Goal: Transaction & Acquisition: Purchase product/service

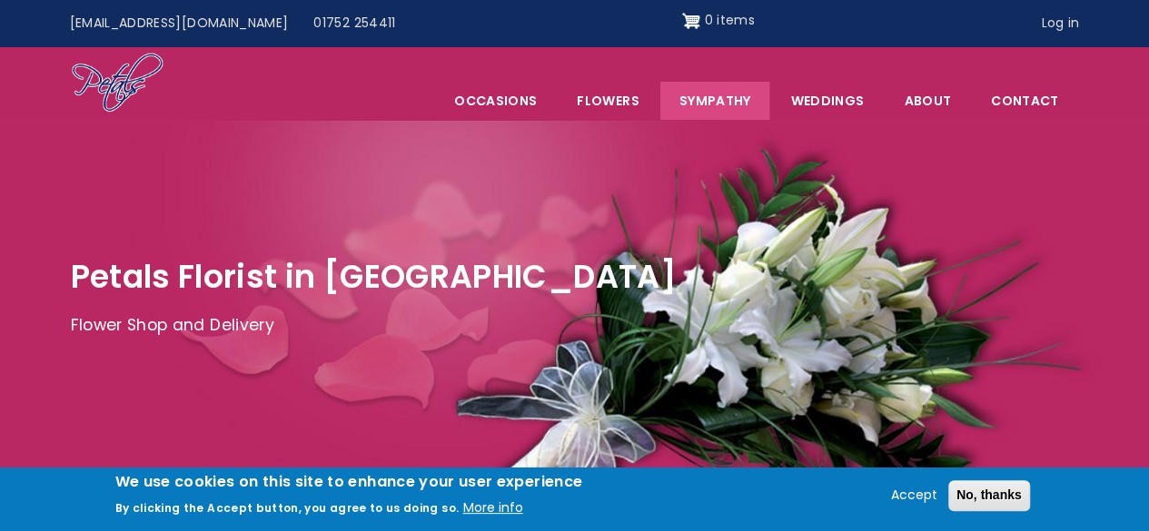
click at [715, 97] on link "Sympathy" at bounding box center [715, 101] width 110 height 38
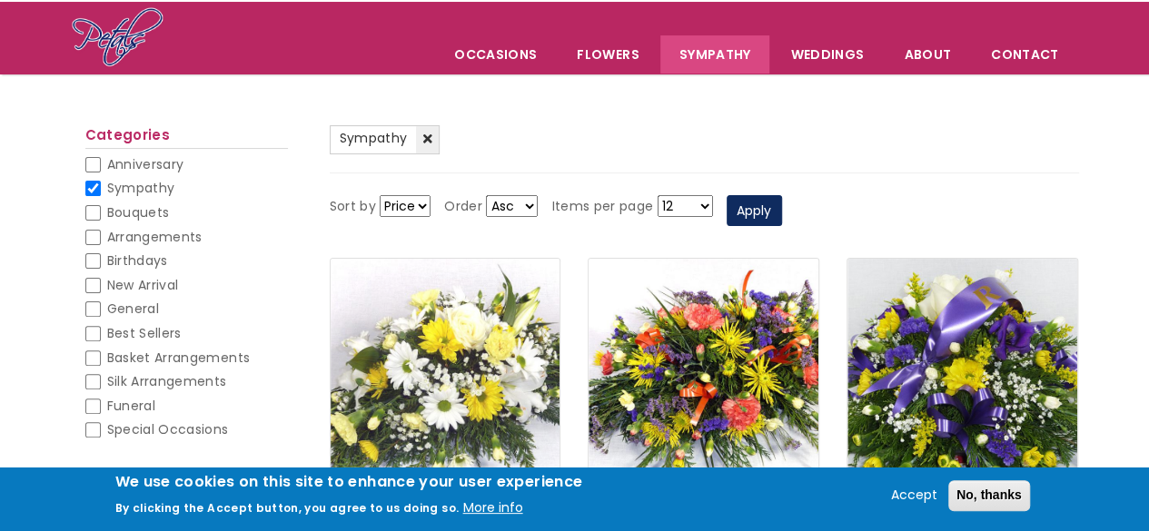
scroll to position [91, 0]
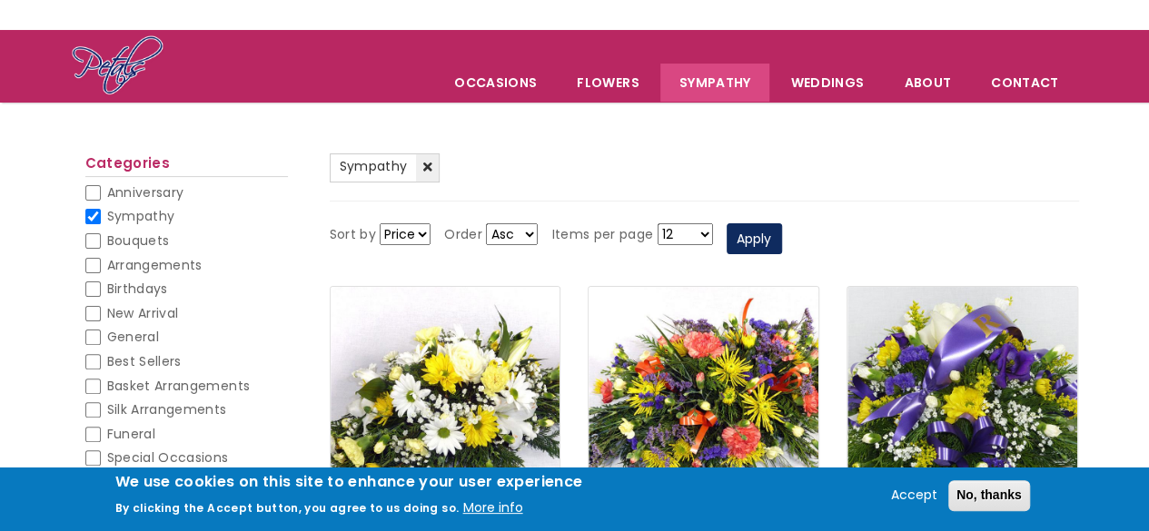
click at [91, 217] on input "Sympathy" at bounding box center [92, 216] width 15 height 15
checkbox input "false"
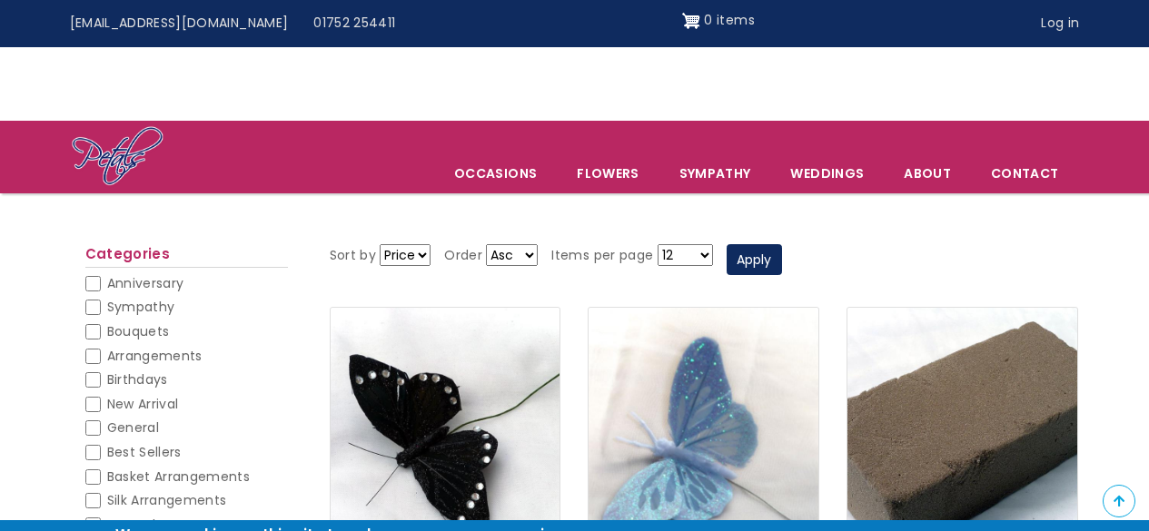
scroll to position [91, 0]
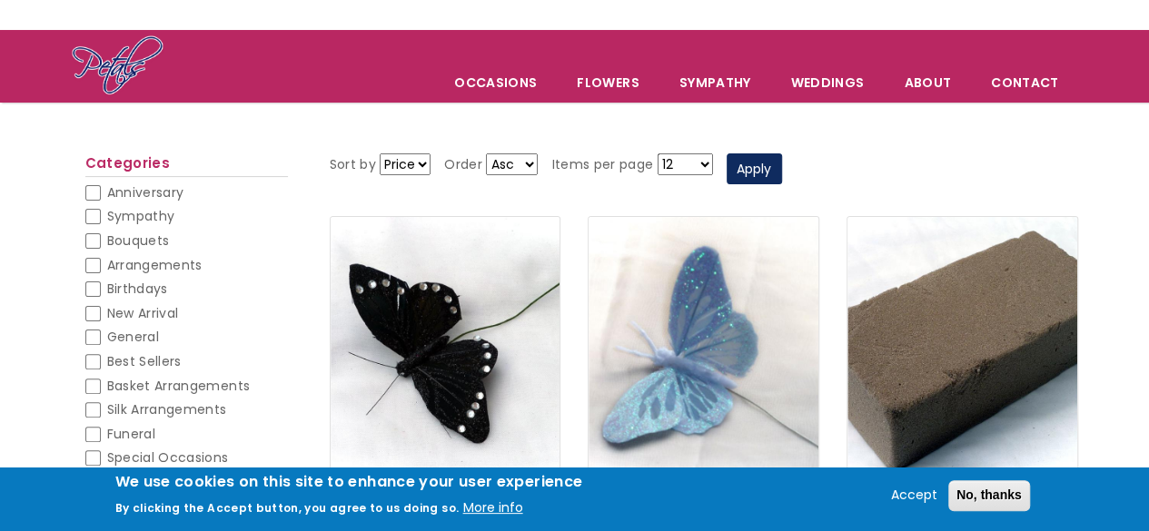
click at [91, 242] on input "Bouquets" at bounding box center [92, 240] width 15 height 15
checkbox input "false"
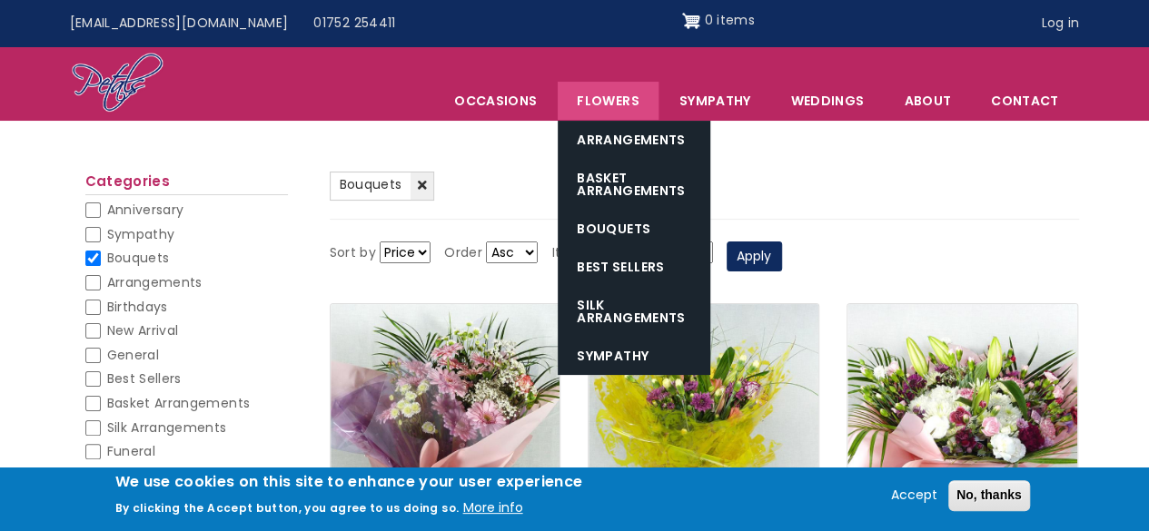
click at [608, 99] on link "Flowers" at bounding box center [607, 101] width 100 height 38
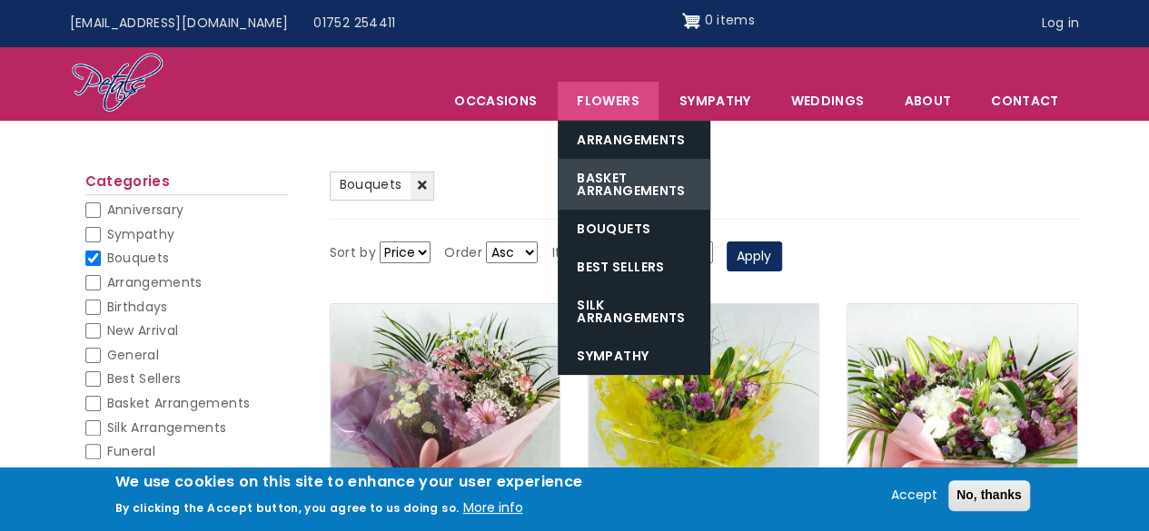
click at [610, 181] on link "Basket Arrangements" at bounding box center [633, 184] width 153 height 51
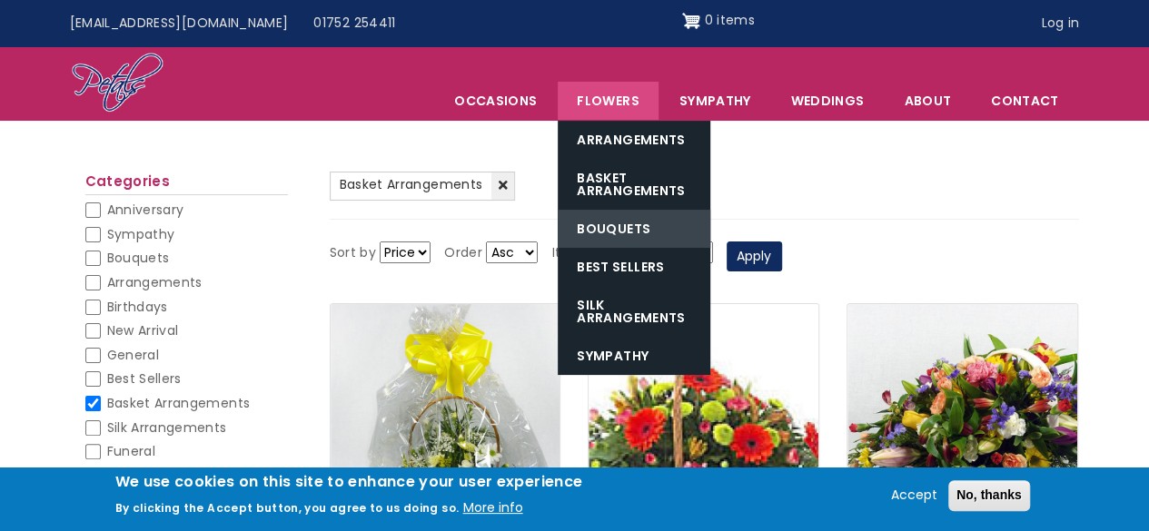
click at [611, 222] on link "Bouquets" at bounding box center [633, 229] width 153 height 38
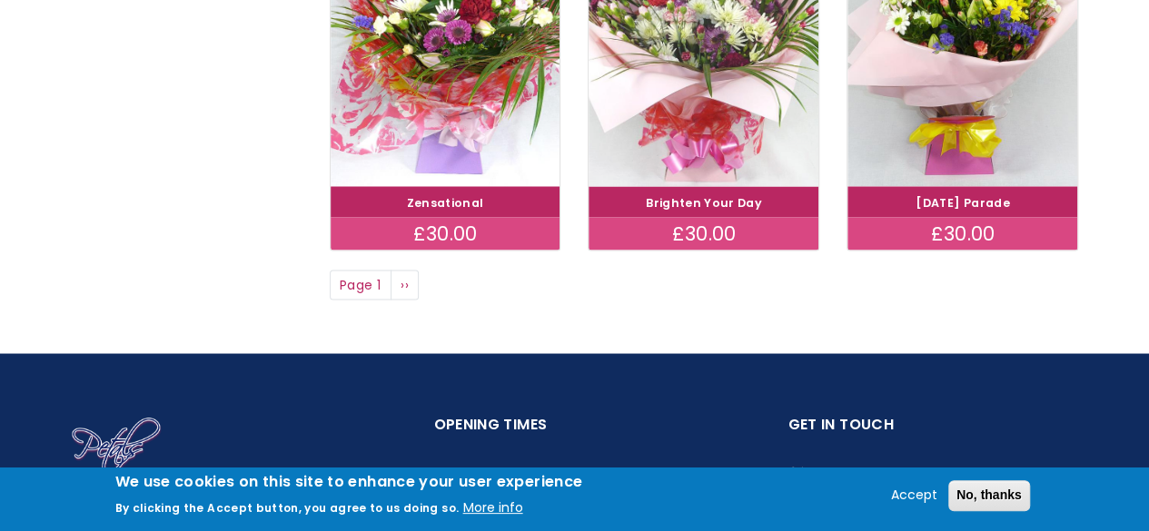
scroll to position [1544, 0]
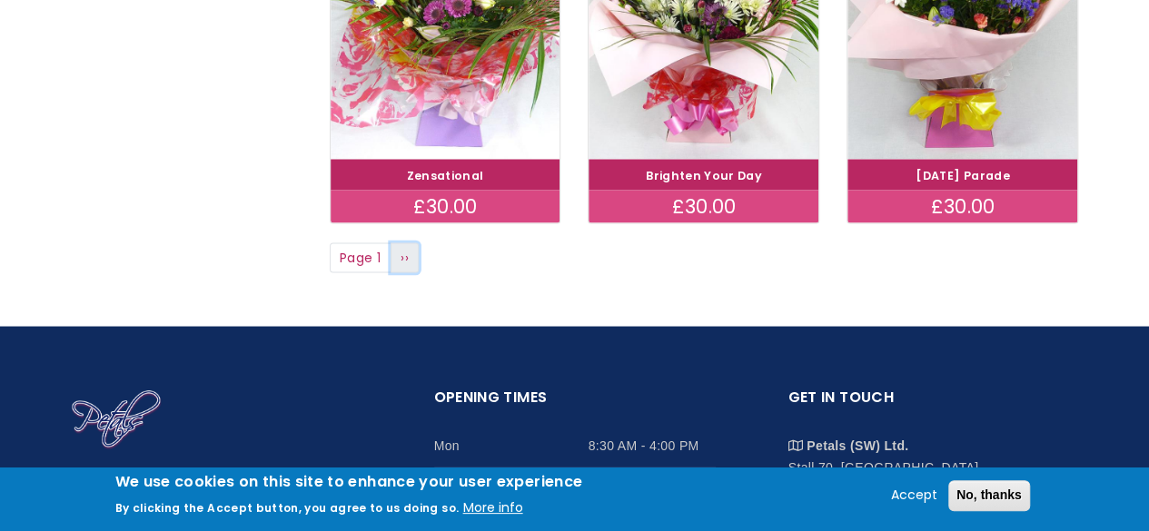
click at [404, 261] on span "››" at bounding box center [404, 257] width 8 height 18
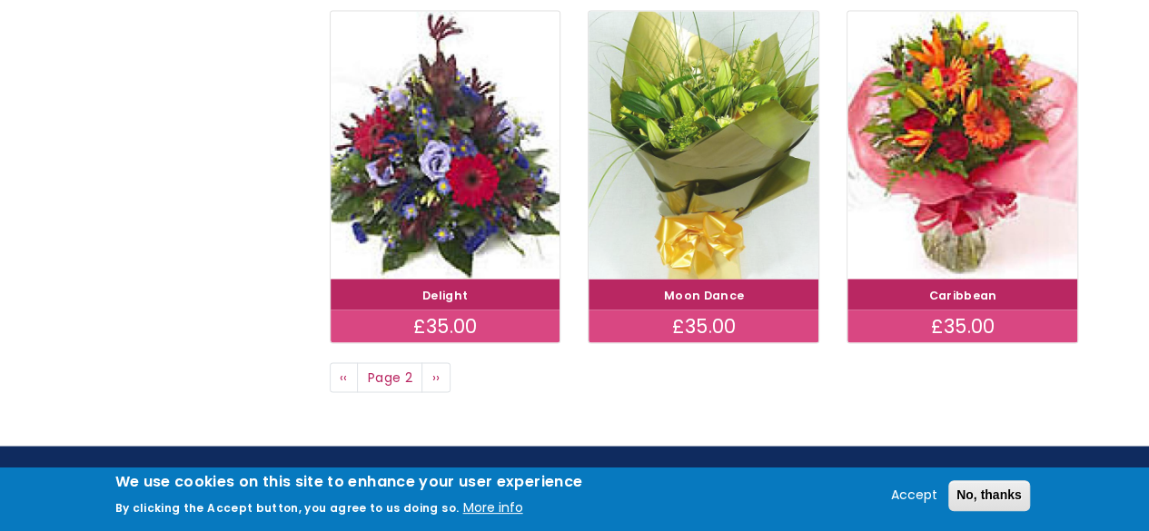
scroll to position [1453, 0]
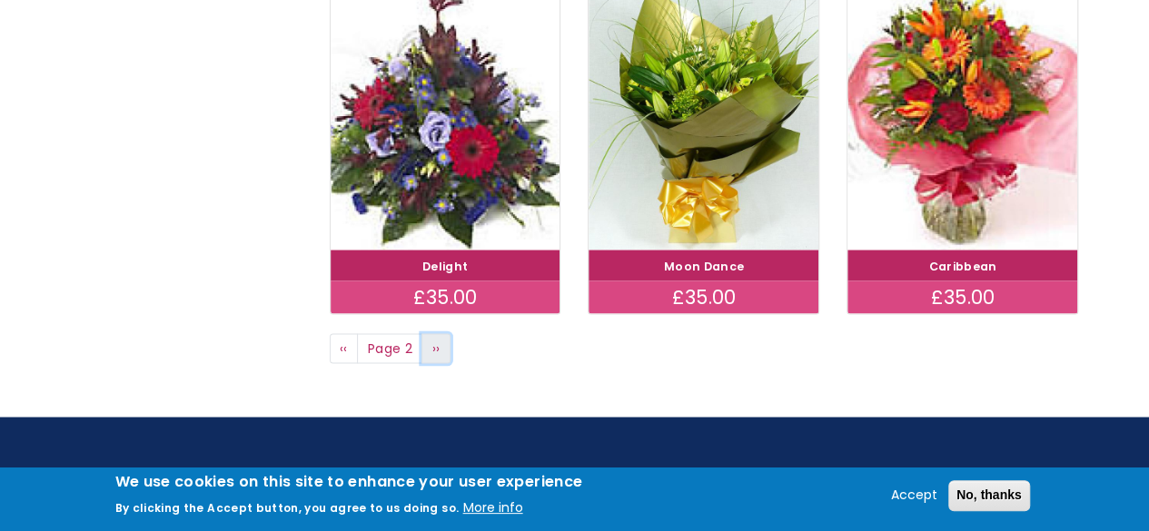
click at [434, 341] on span "››" at bounding box center [436, 348] width 8 height 18
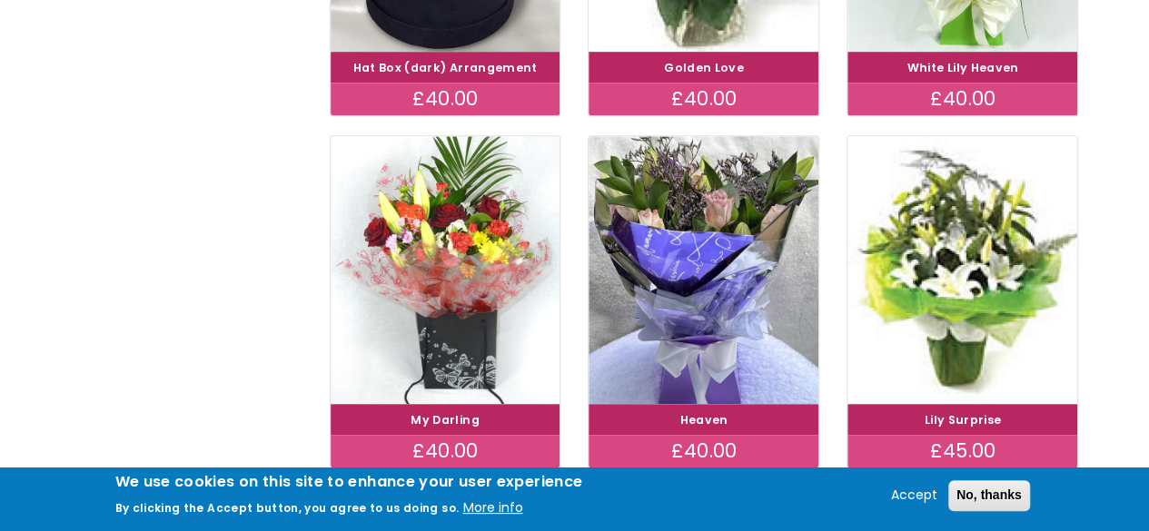
scroll to position [636, 0]
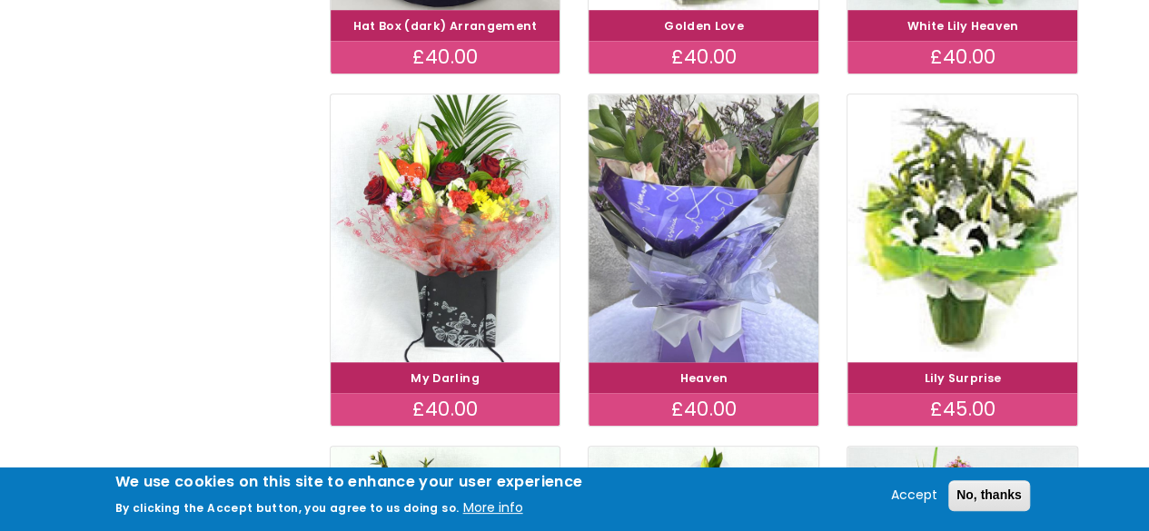
click at [717, 286] on img at bounding box center [704, 228] width 258 height 299
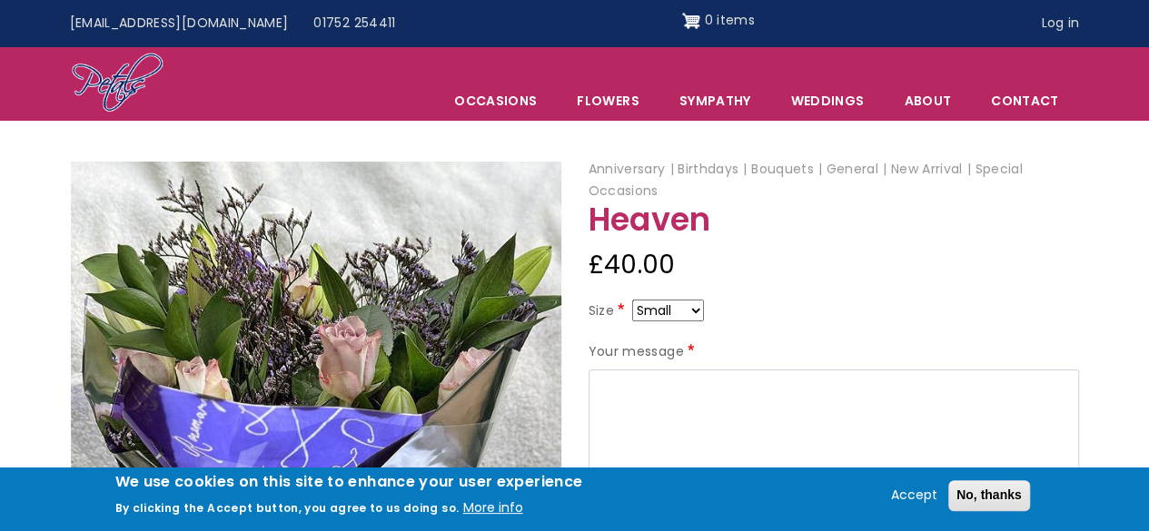
click at [694, 310] on select "Small Medium Large" at bounding box center [668, 311] width 72 height 22
select select "10"
click at [694, 305] on select "Small Medium Large" at bounding box center [668, 311] width 72 height 22
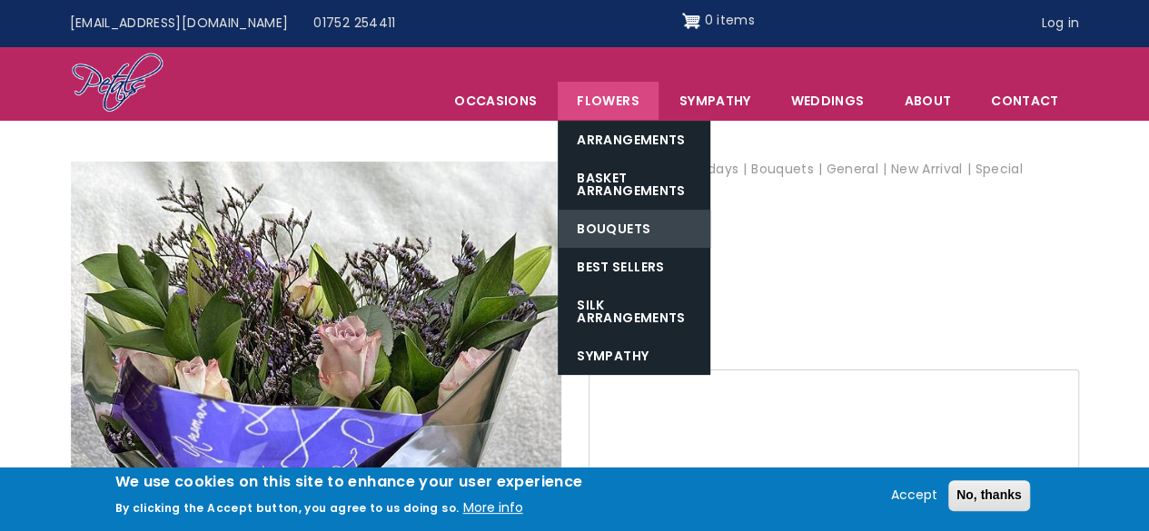
click at [608, 227] on link "Bouquets" at bounding box center [633, 229] width 153 height 38
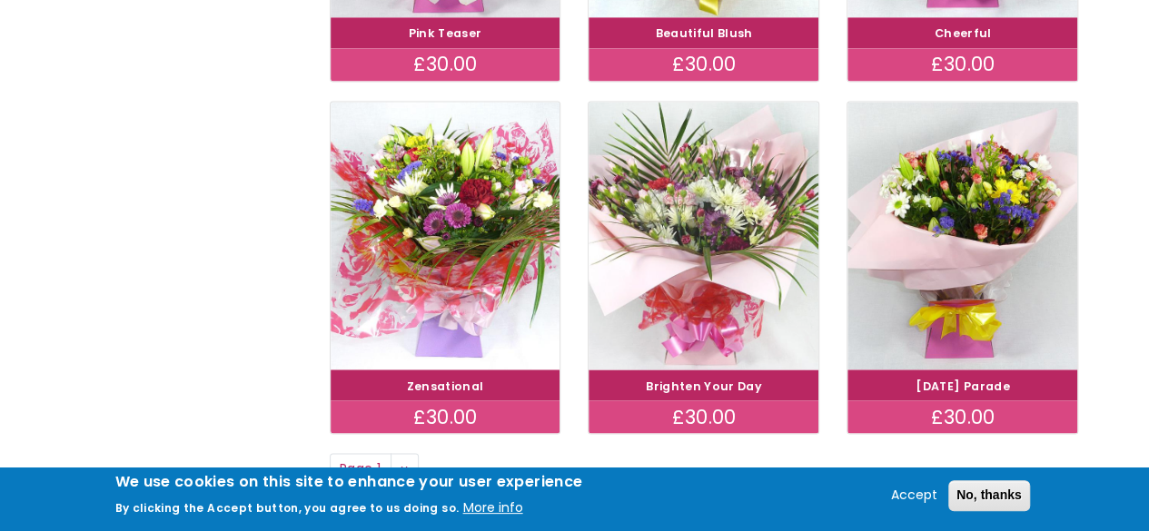
scroll to position [1362, 0]
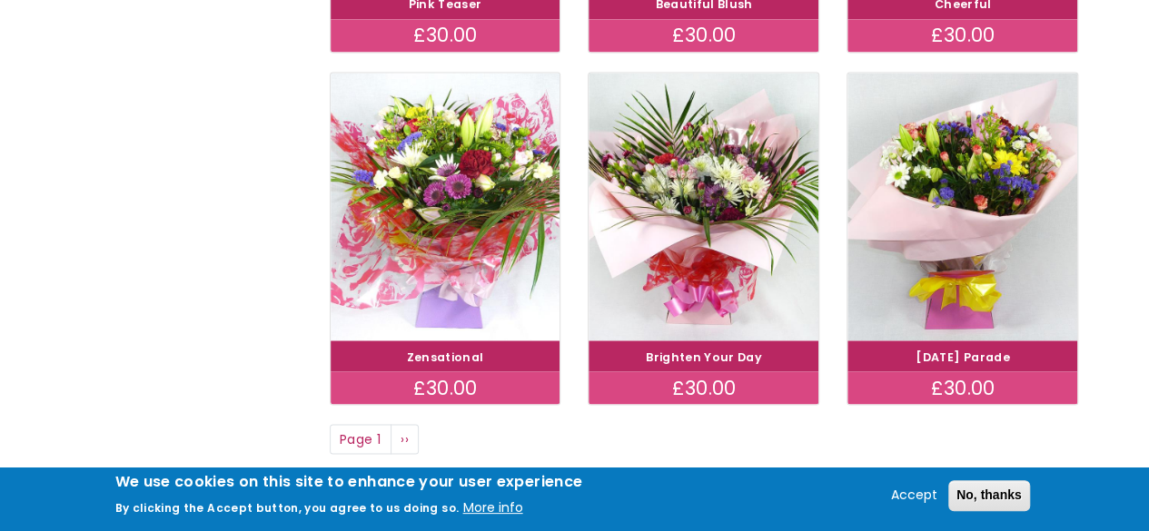
click at [695, 345] on h4 "Brighten Your Day" at bounding box center [703, 355] width 223 height 25
click at [706, 364] on h4 "Brighten Your Day" at bounding box center [703, 355] width 223 height 25
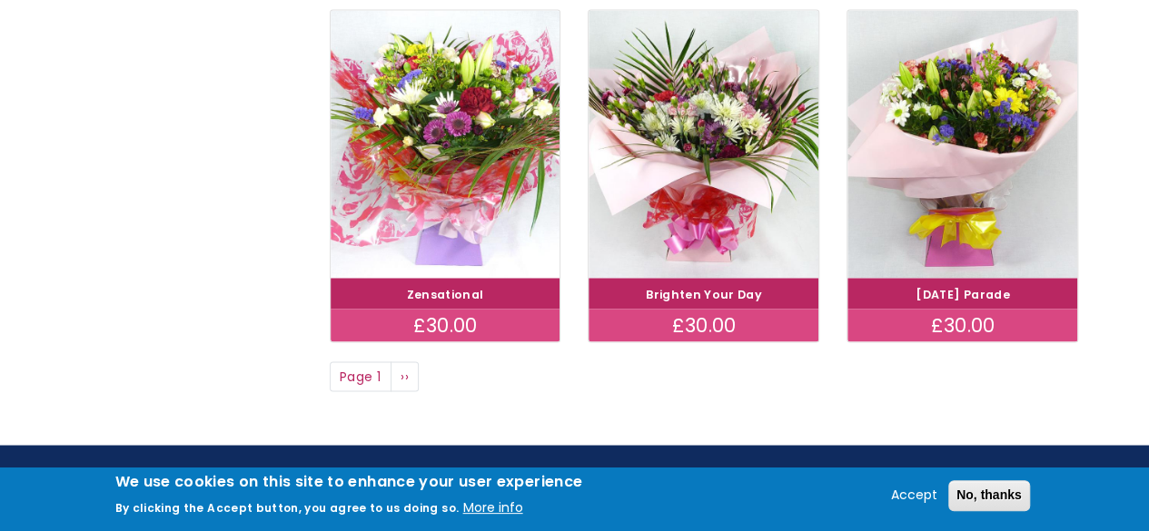
scroll to position [1453, 0]
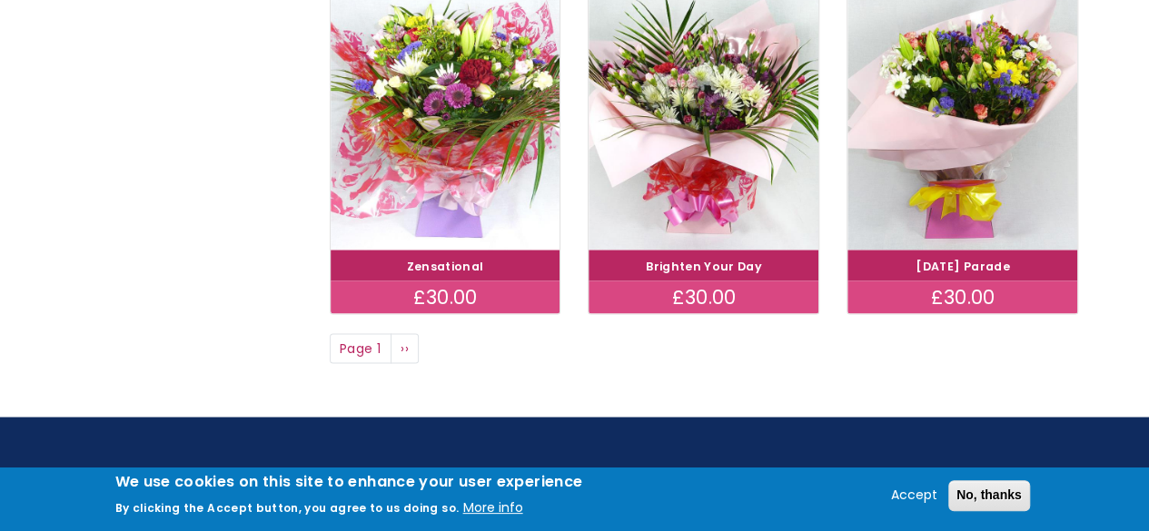
click at [706, 301] on div "£30.00" at bounding box center [703, 297] width 230 height 33
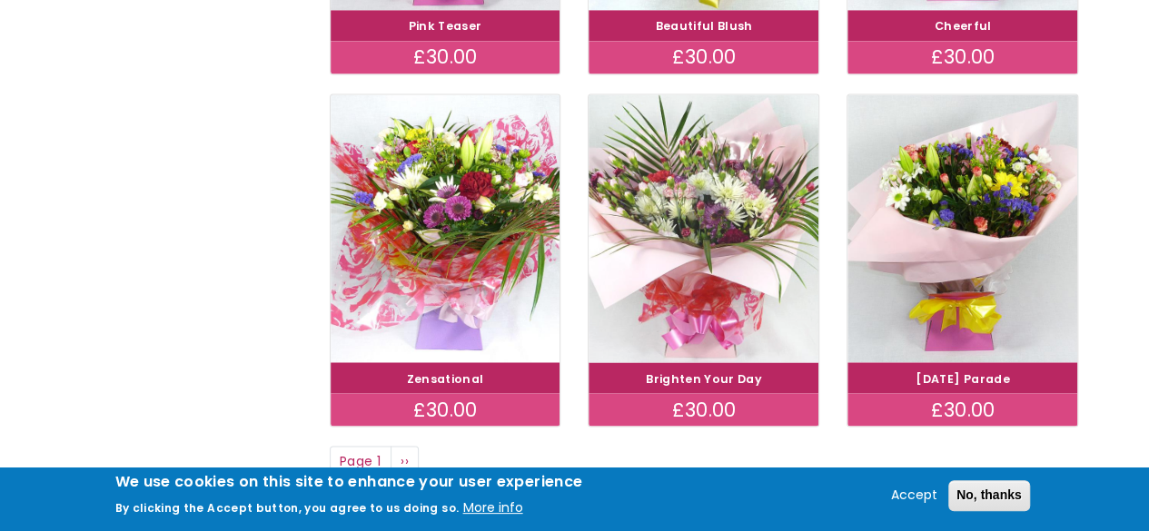
scroll to position [1180, 0]
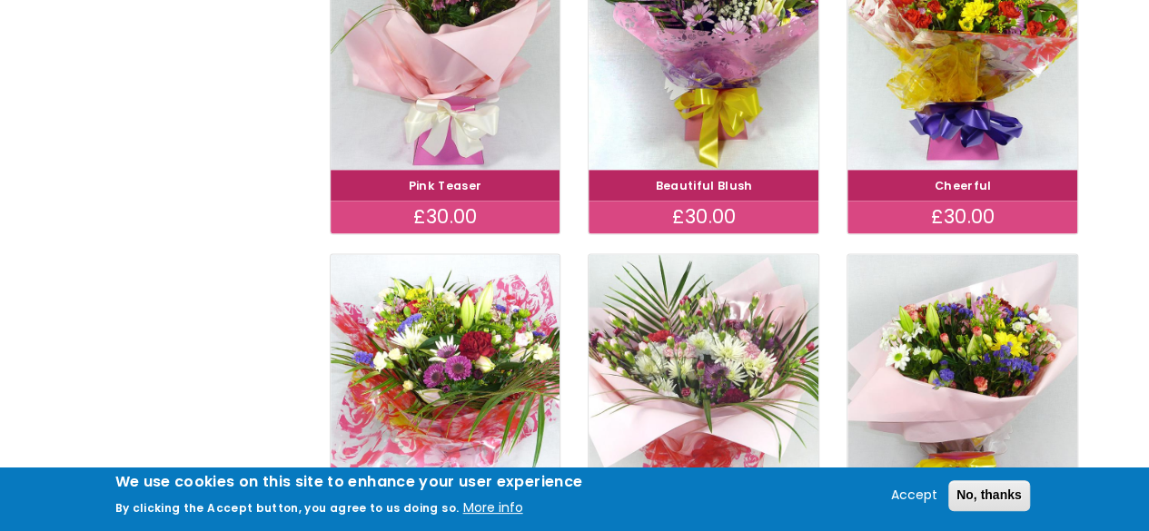
click at [682, 298] on img at bounding box center [704, 387] width 258 height 299
click at [683, 298] on img at bounding box center [704, 387] width 258 height 299
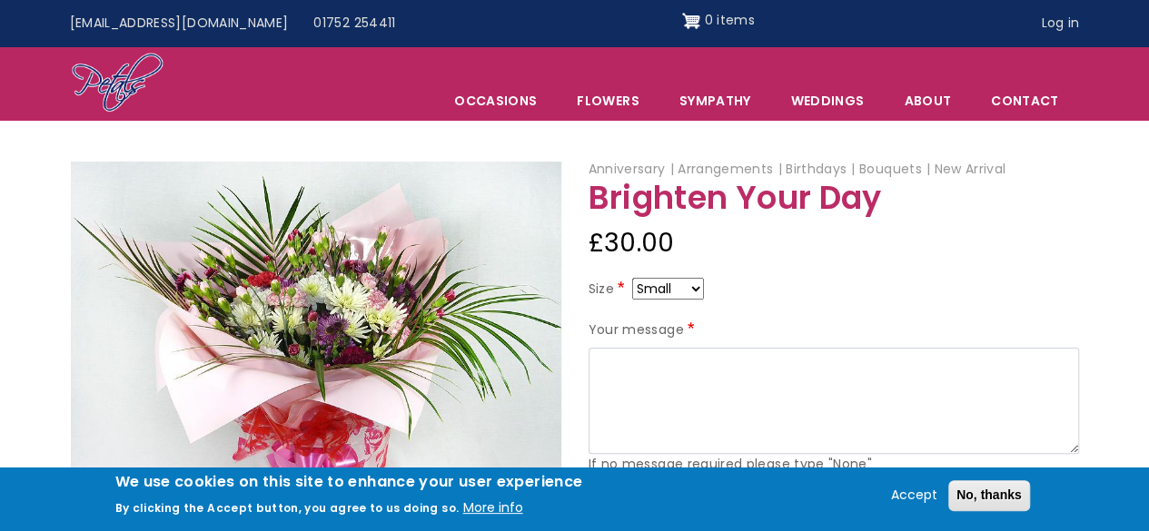
click at [697, 288] on select "Small Medium Large" at bounding box center [668, 289] width 72 height 22
select select "10"
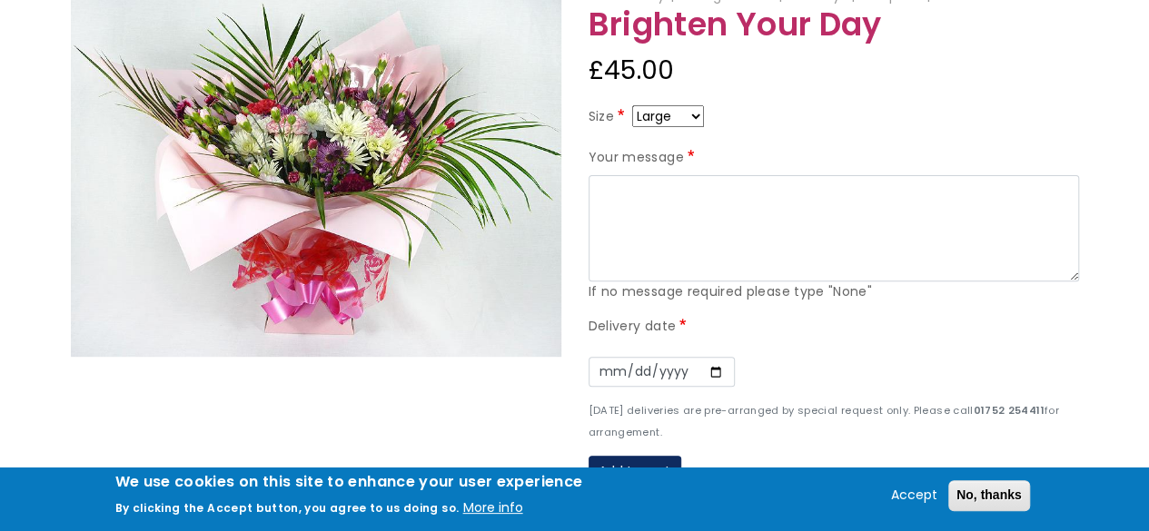
scroll to position [272, 0]
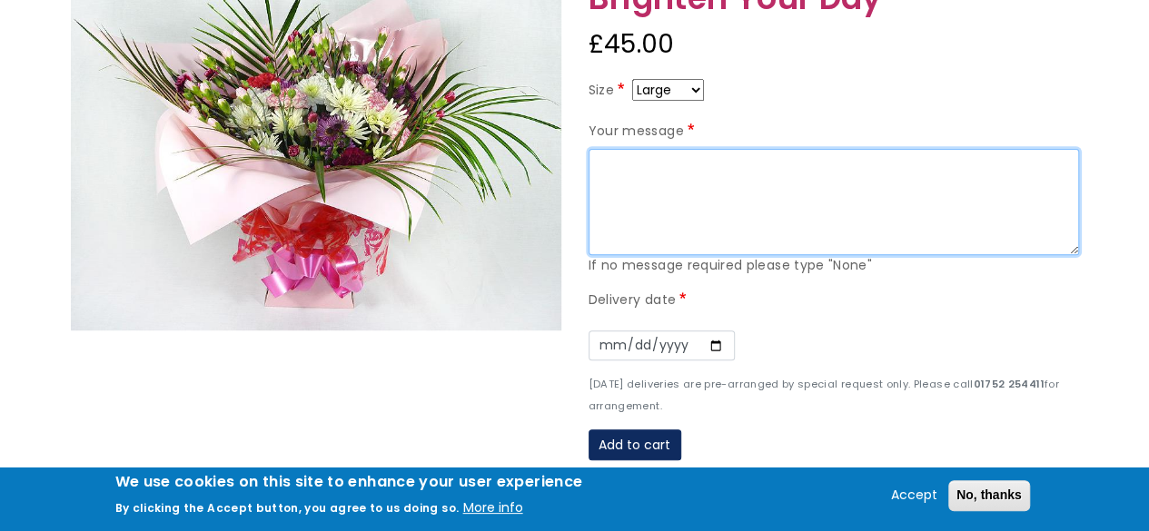
click at [641, 176] on textarea "Your message" at bounding box center [833, 202] width 490 height 107
type textarea "T"
drag, startPoint x: 688, startPoint y: 166, endPoint x: 599, endPoint y: 158, distance: 89.4
click at [599, 158] on textarea "Thought and" at bounding box center [833, 202] width 490 height 107
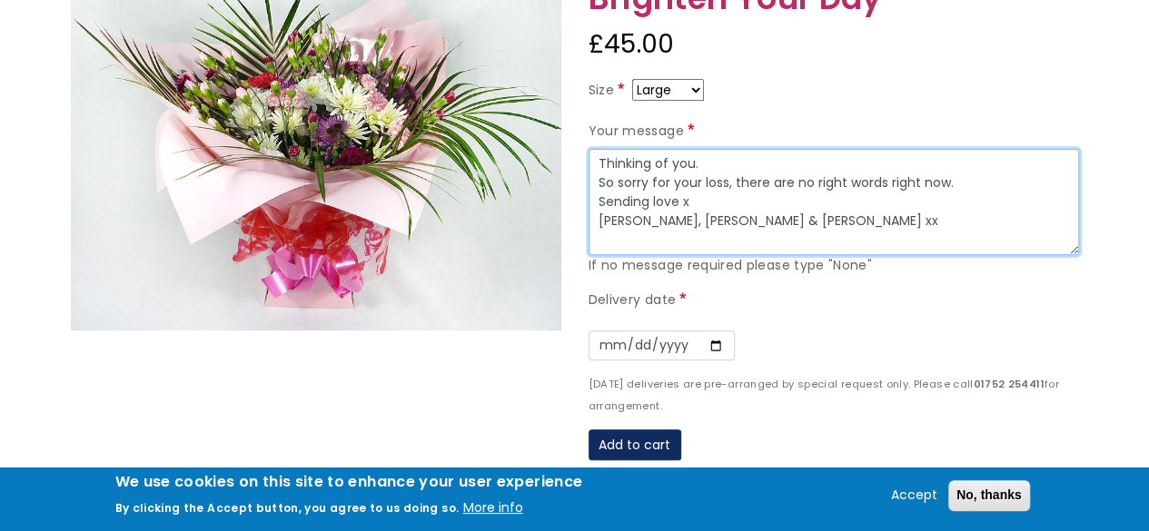
type textarea "Thinking of you. So sorry for your loss, there are no right words right now. Se…"
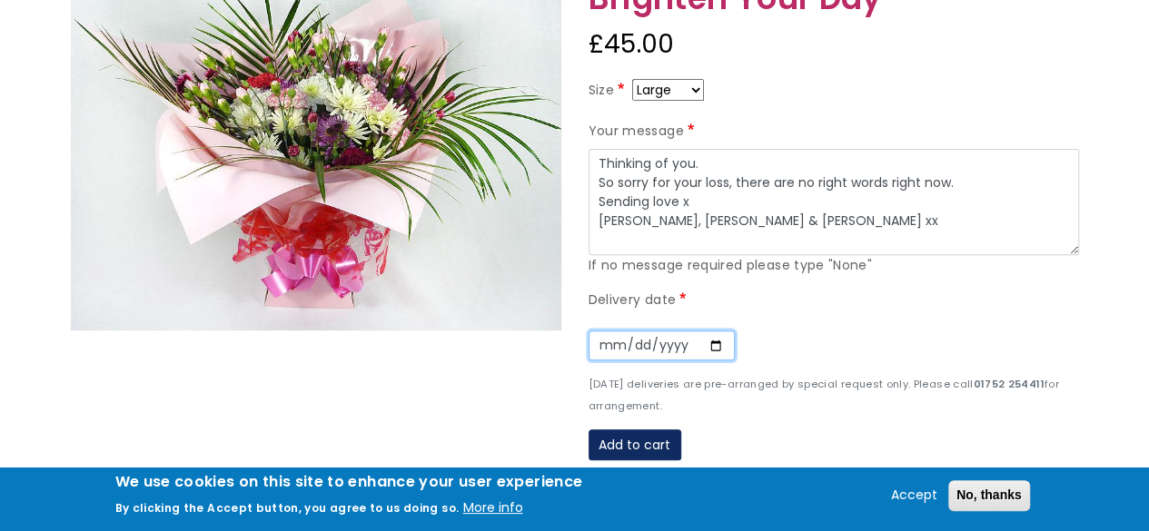
click at [601, 340] on input "Date" at bounding box center [661, 346] width 146 height 31
click at [601, 341] on input "Date" at bounding box center [661, 346] width 146 height 31
click at [710, 343] on input "Date" at bounding box center [661, 346] width 146 height 31
type input "2025-10-10"
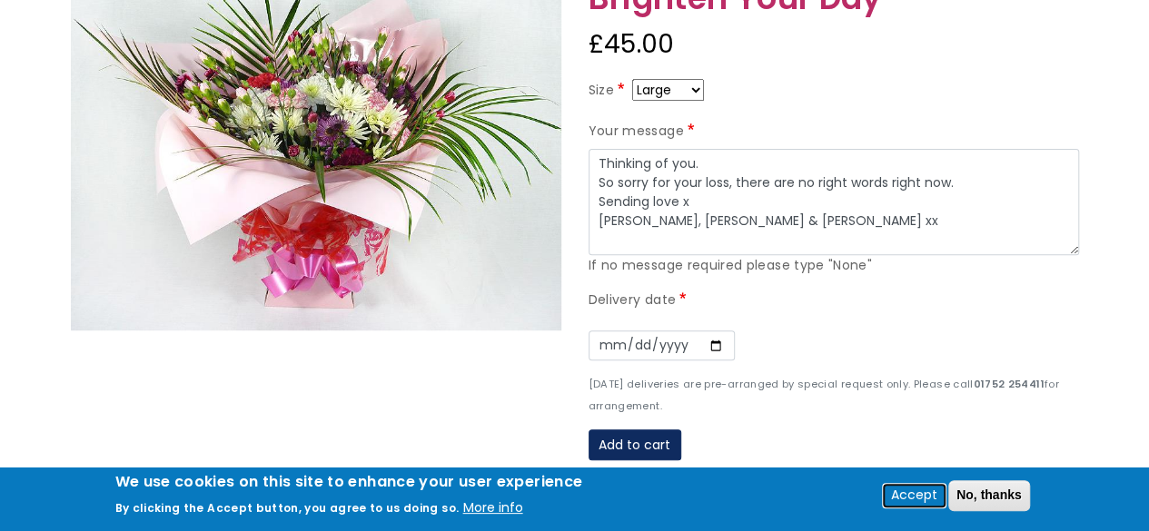
click at [910, 495] on button "Accept" at bounding box center [913, 496] width 61 height 22
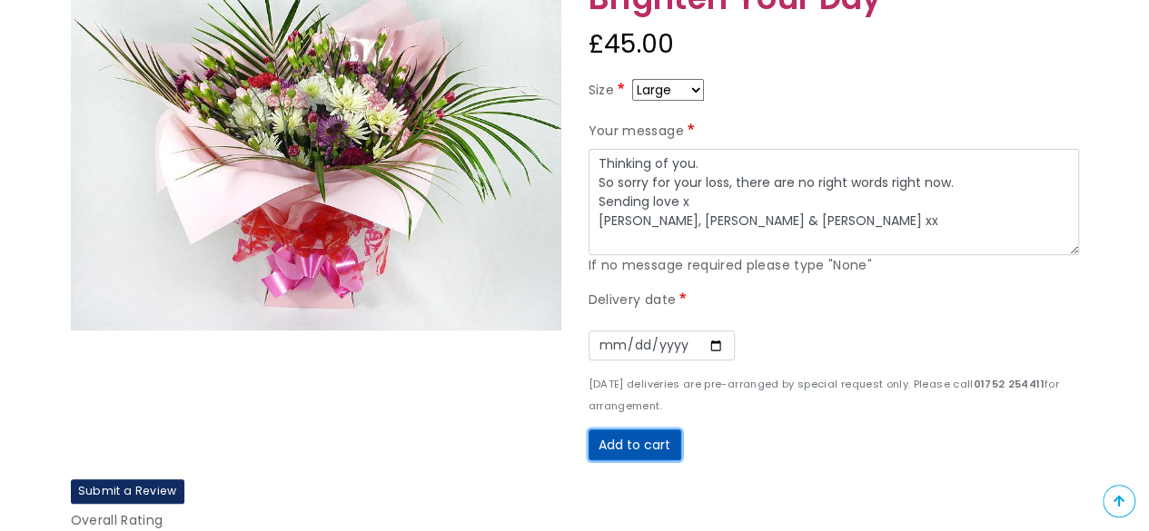
click at [623, 445] on button "Add to cart" at bounding box center [634, 444] width 93 height 31
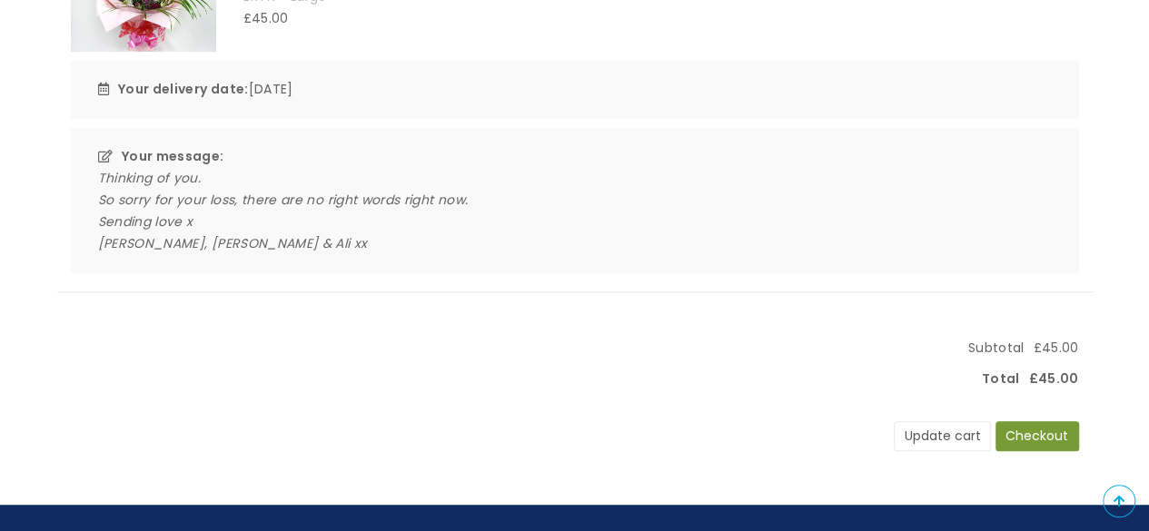
scroll to position [545, 0]
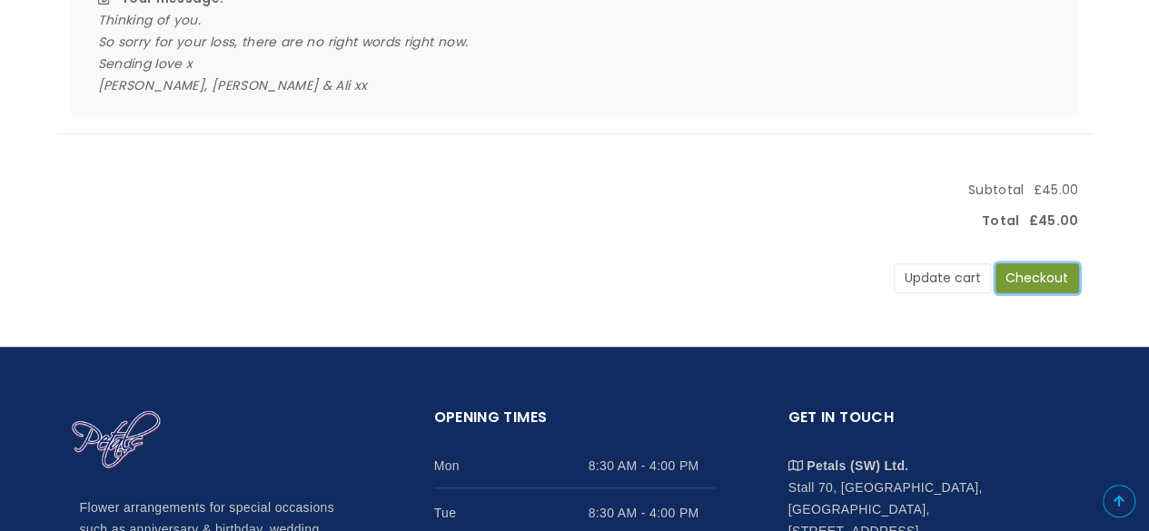
click at [1039, 274] on button "Checkout" at bounding box center [1037, 278] width 84 height 31
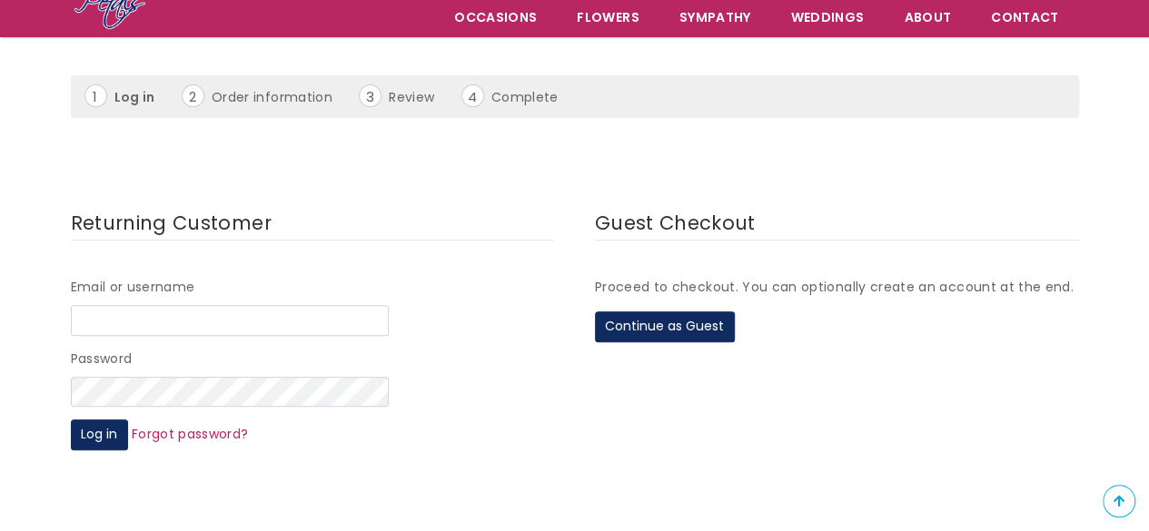
scroll to position [182, 0]
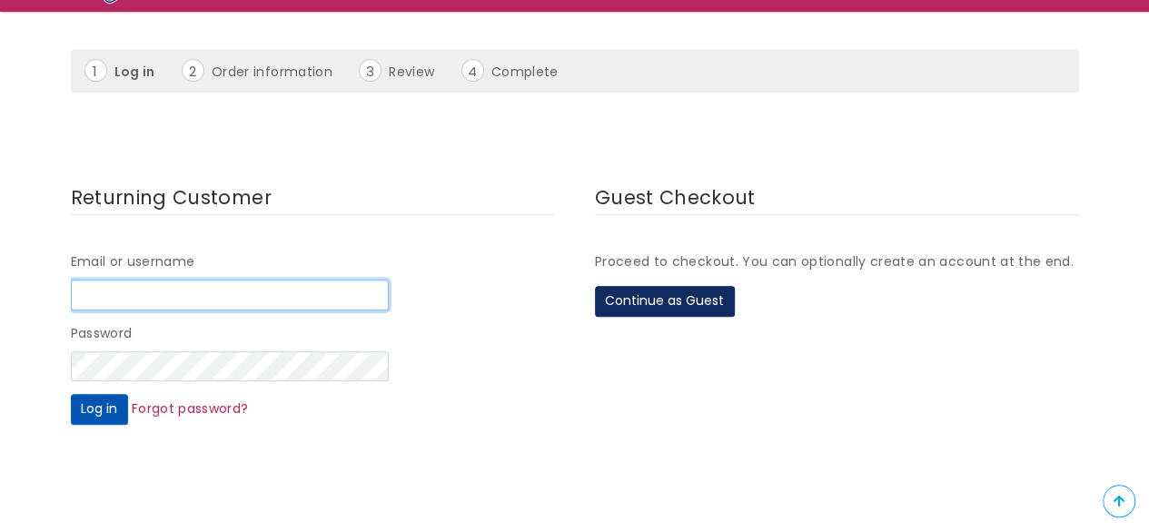
type input "petals"
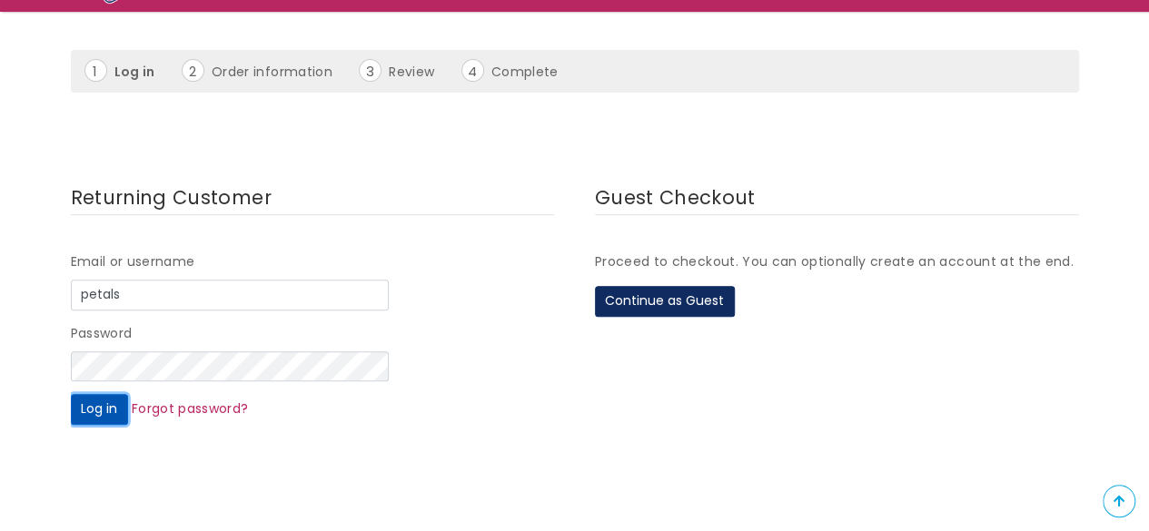
click at [102, 406] on button "Log in" at bounding box center [99, 409] width 57 height 31
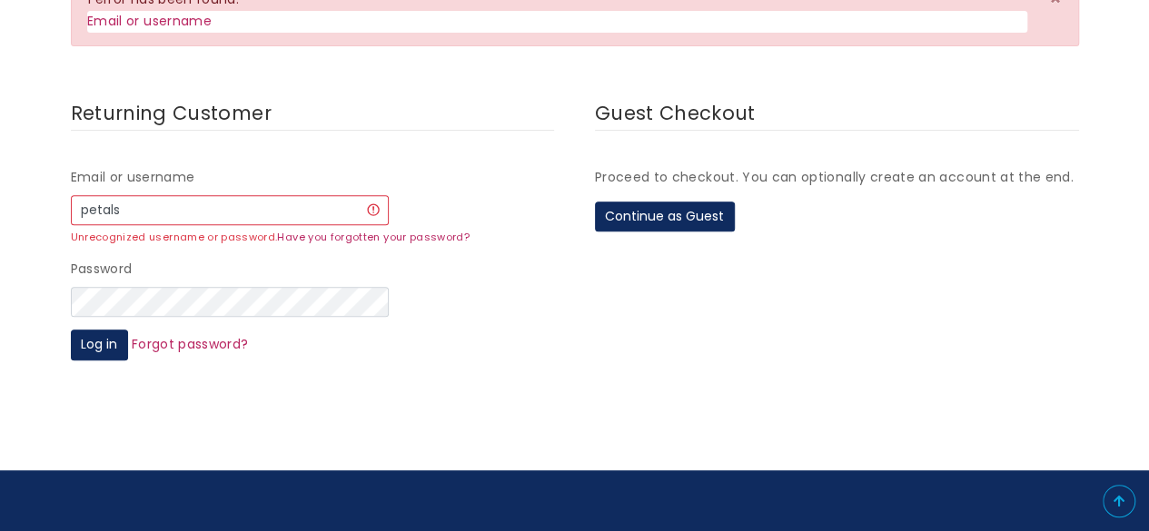
scroll to position [363, 0]
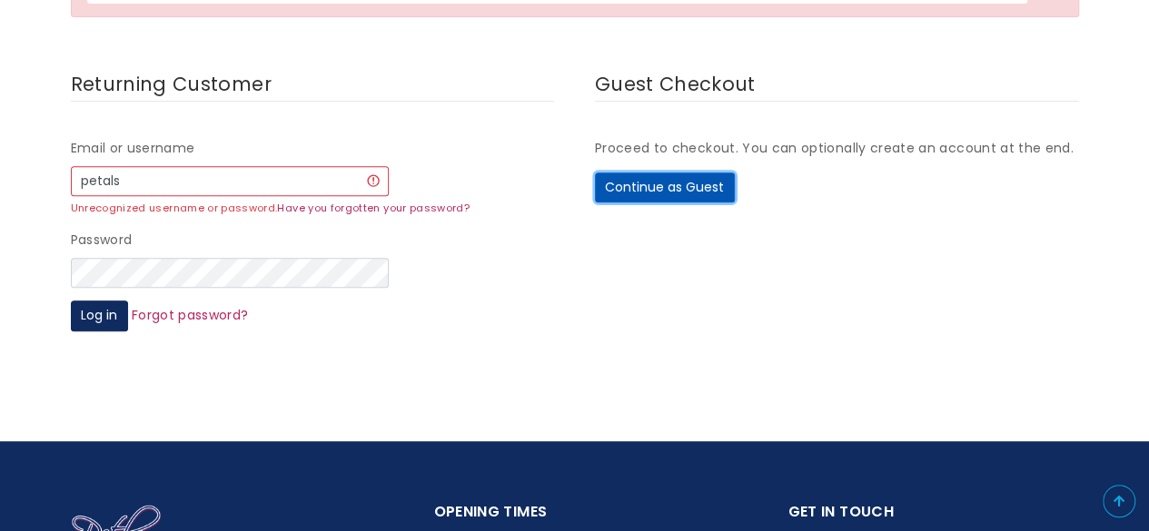
click at [640, 184] on button "Continue as Guest" at bounding box center [665, 188] width 140 height 31
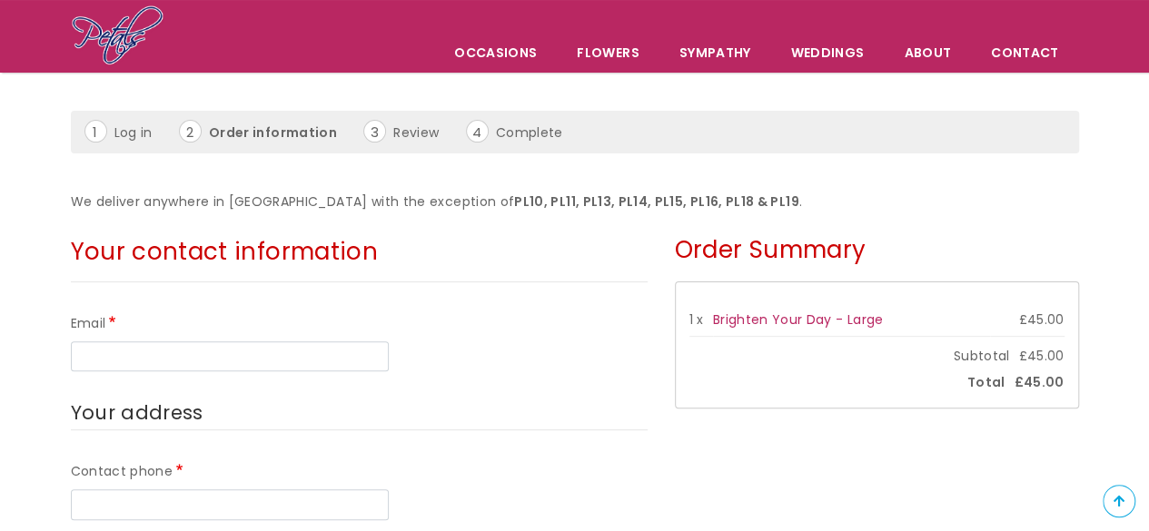
scroll to position [182, 0]
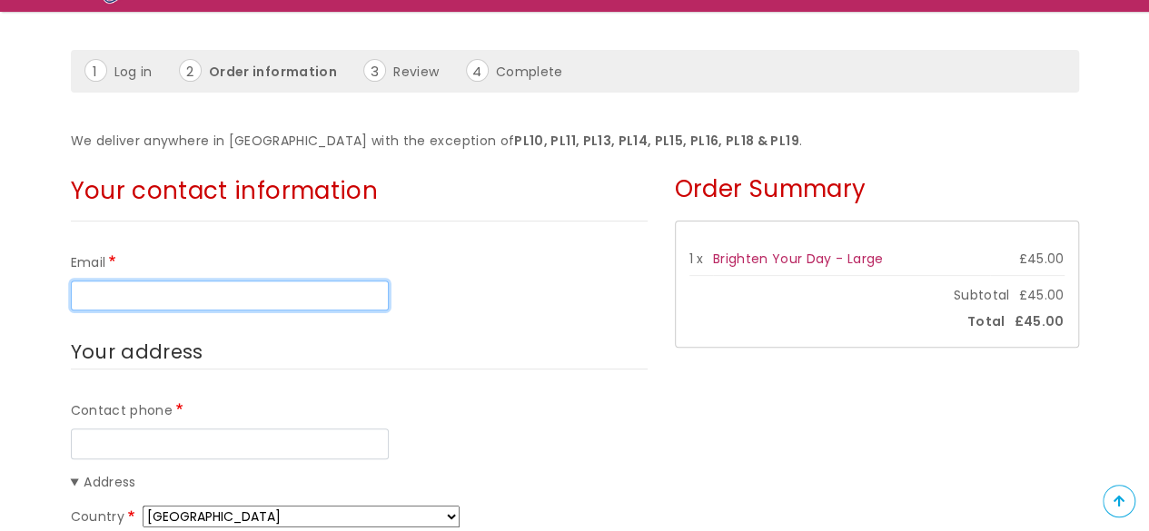
click at [104, 288] on input "Email" at bounding box center [230, 296] width 318 height 31
type input "aliwestlake@icloud.com"
type input "07505274052"
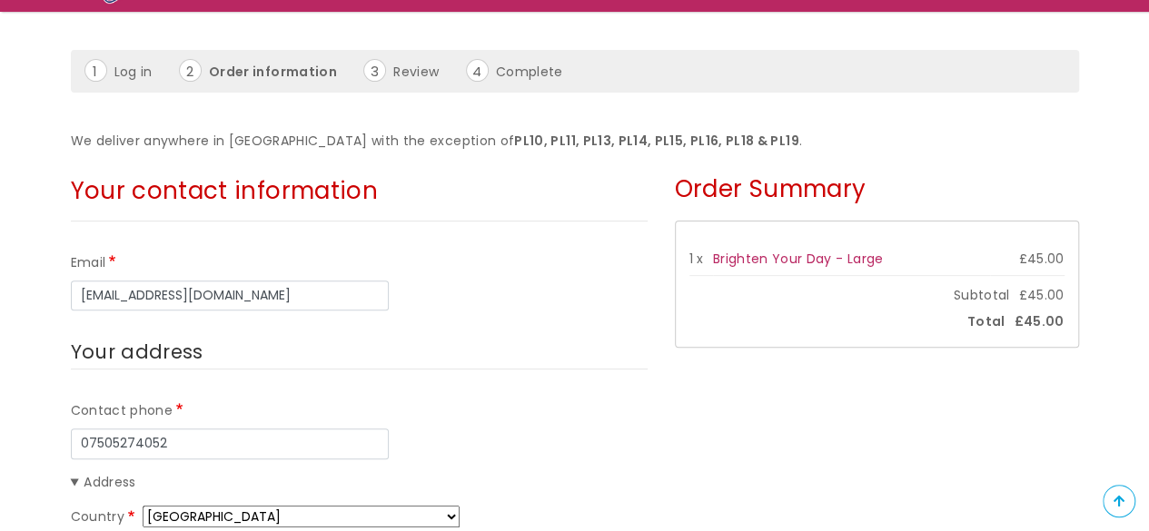
type input "allison"
type input "westlake"
type input "25 Shirley Gardens"
type input "PLYMOUTH"
type input "PL5 3EX"
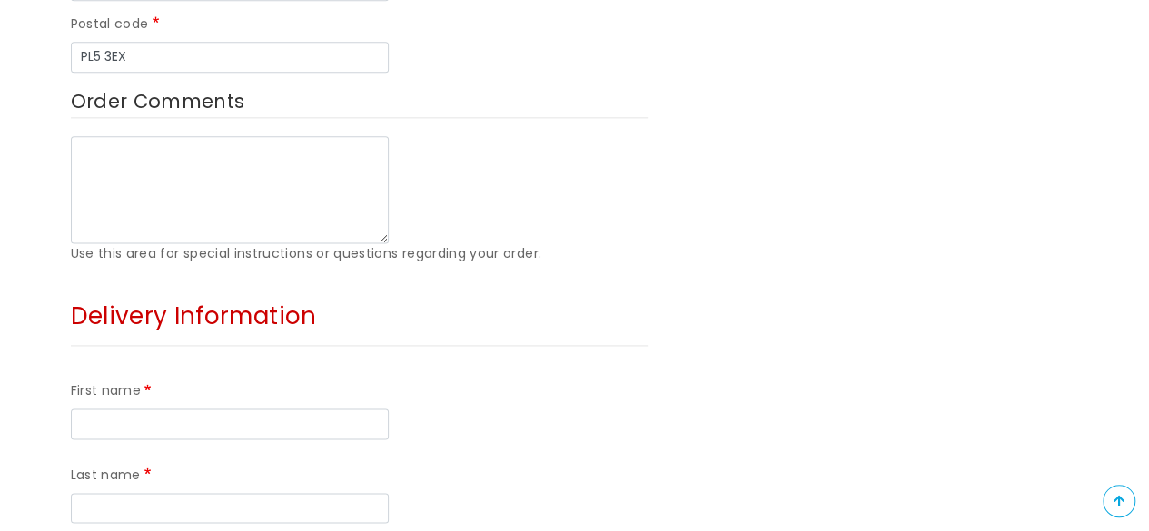
scroll to position [1180, 0]
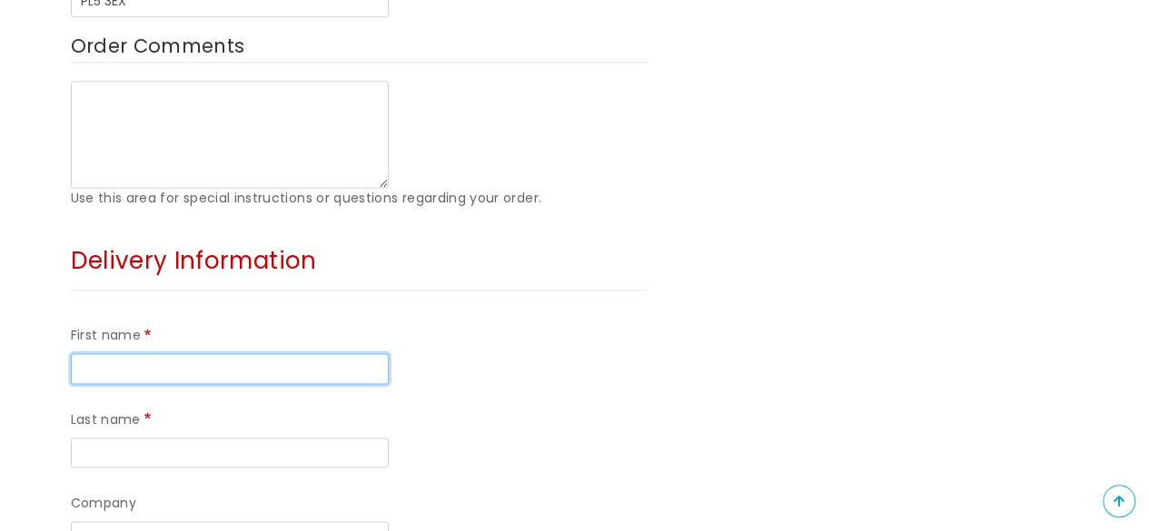
click at [97, 353] on input "First name" at bounding box center [230, 368] width 318 height 31
click at [157, 353] on input "First name" at bounding box center [230, 368] width 318 height 31
type input "Phillipa"
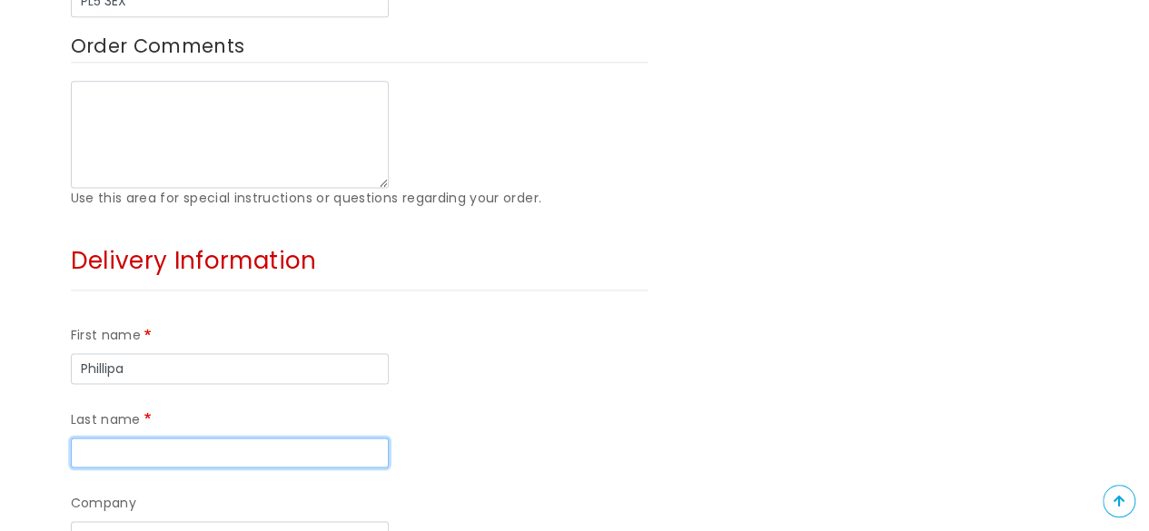
click at [338, 438] on input "Last name" at bounding box center [230, 453] width 318 height 31
type input "Rowe"
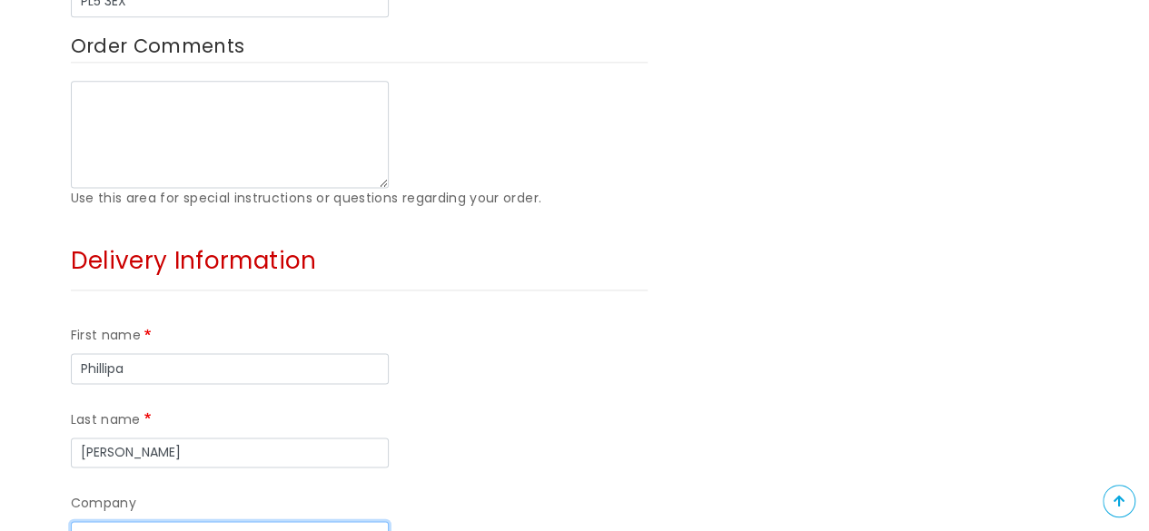
click at [138, 517] on input "Company" at bounding box center [230, 536] width 318 height 31
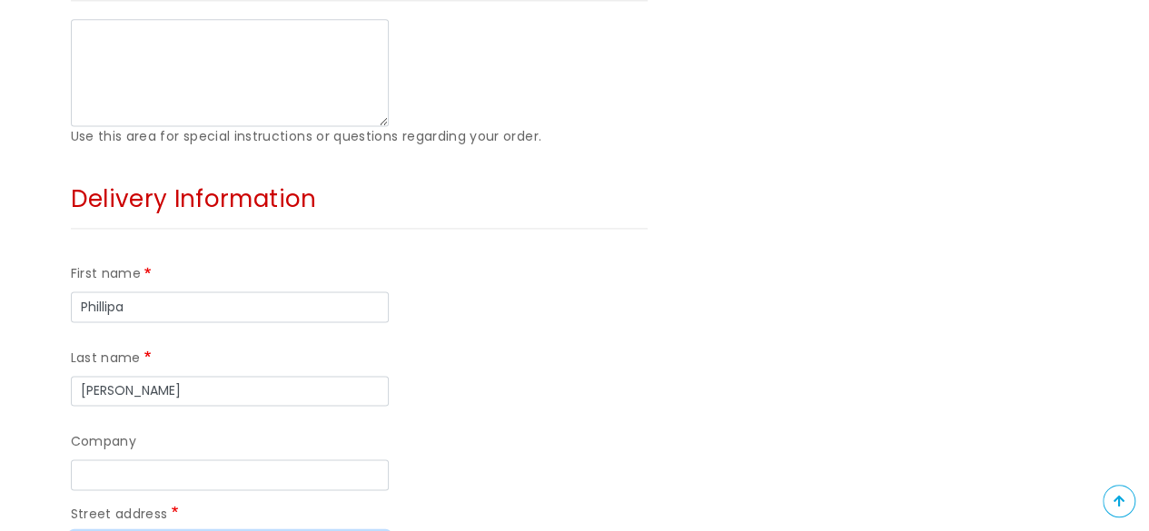
scroll to position [1271, 0]
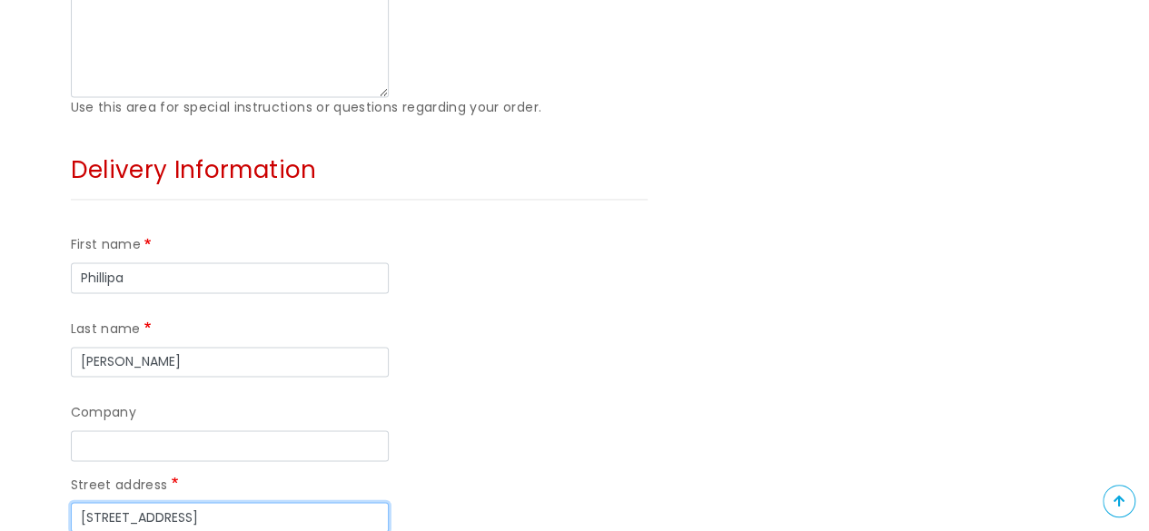
type input "44 Lynwood Avenue"
type input "Woodford Plympton"
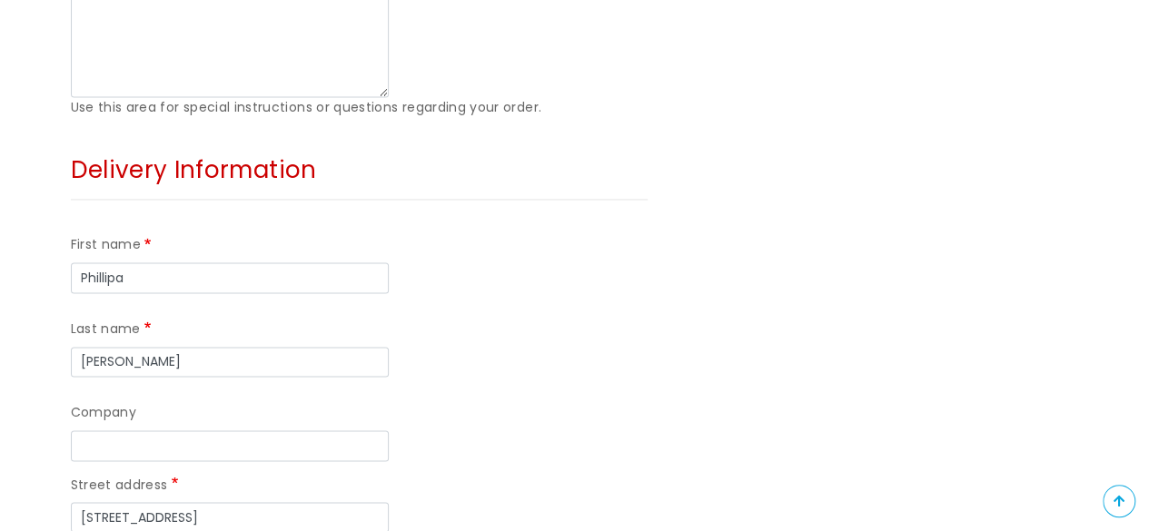
drag, startPoint x: 149, startPoint y: 461, endPoint x: 117, endPoint y: 457, distance: 32.1
type input "Plymouth"
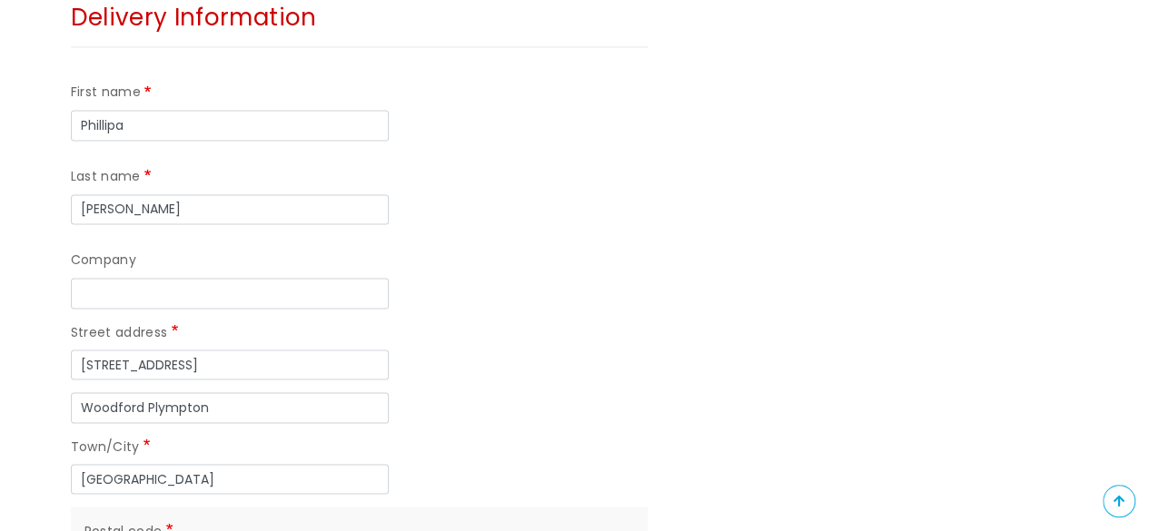
scroll to position [1453, 0]
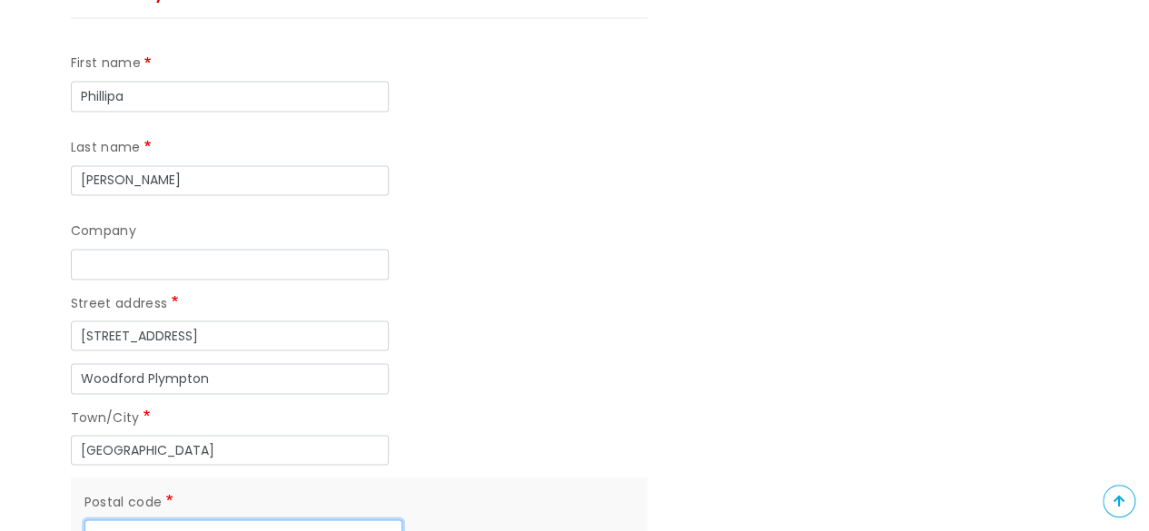
click at [122, 517] on input "Postal code" at bounding box center [243, 534] width 318 height 31
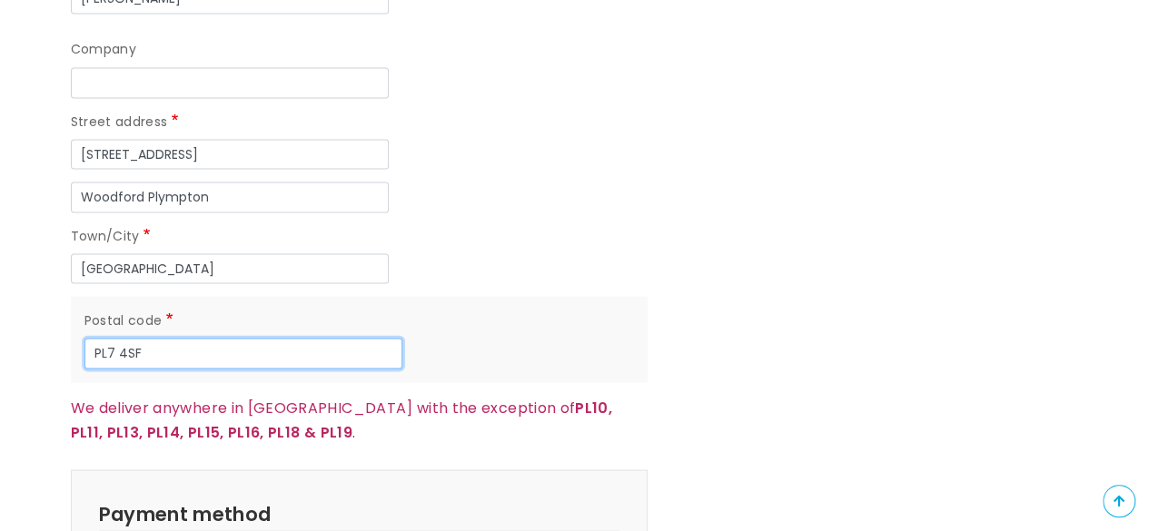
scroll to position [1725, 0]
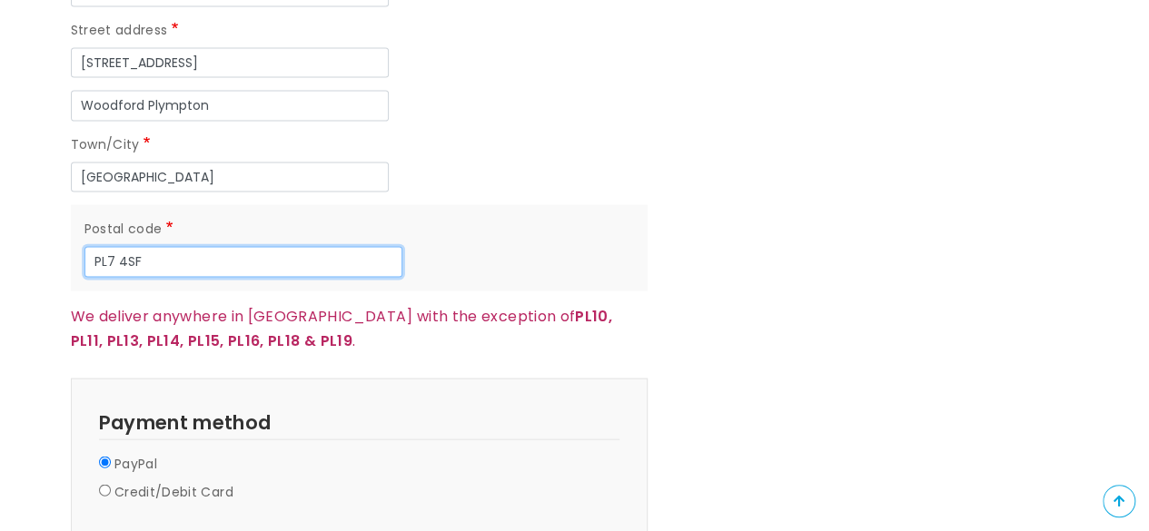
type input "PL7 4SF"
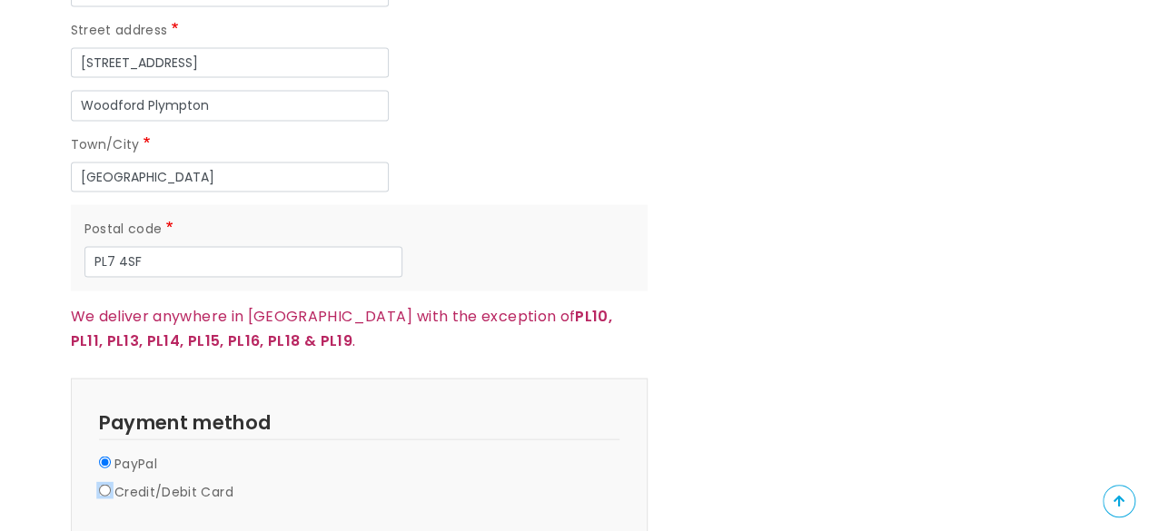
click at [105, 485] on input "Credit/Debit Card" at bounding box center [105, 491] width 12 height 12
radio input "true"
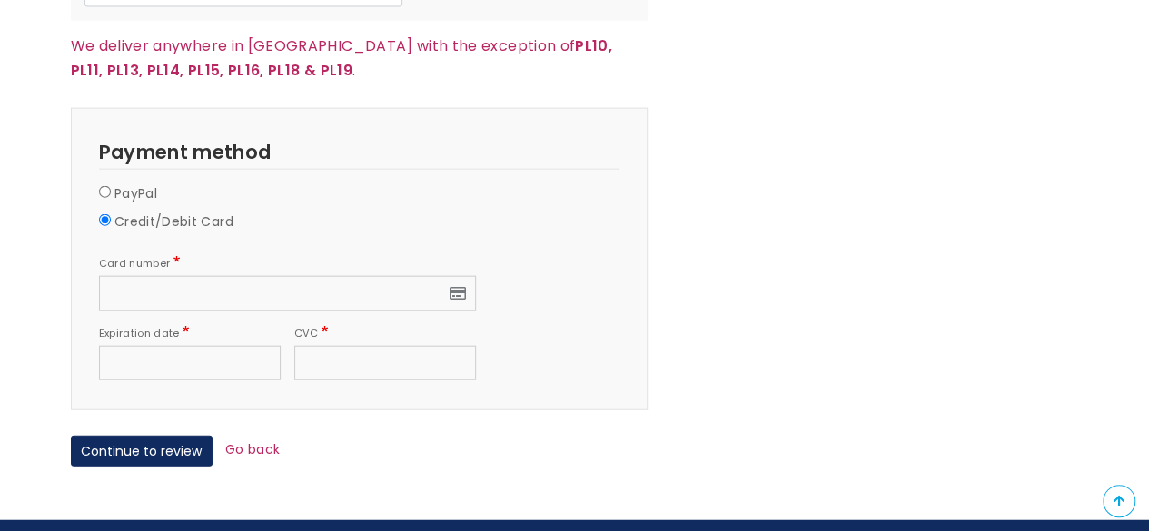
scroll to position [1998, 0]
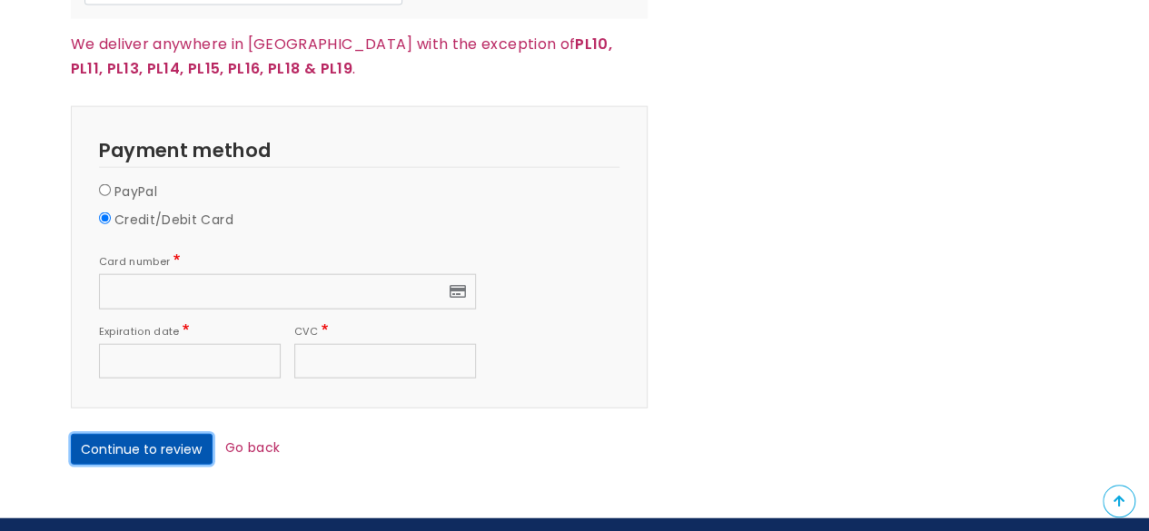
click at [167, 434] on button "Continue to review" at bounding box center [142, 449] width 142 height 31
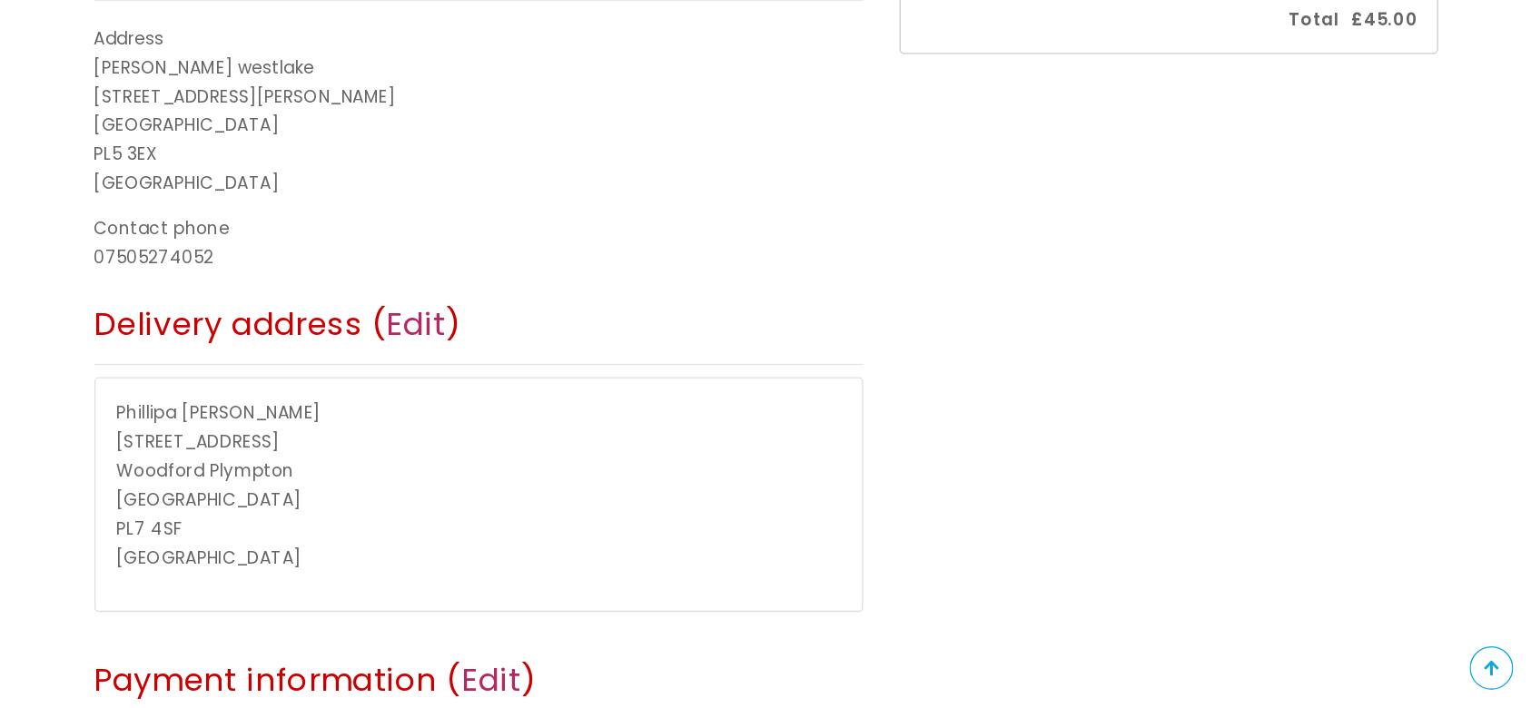
scroll to position [453, 0]
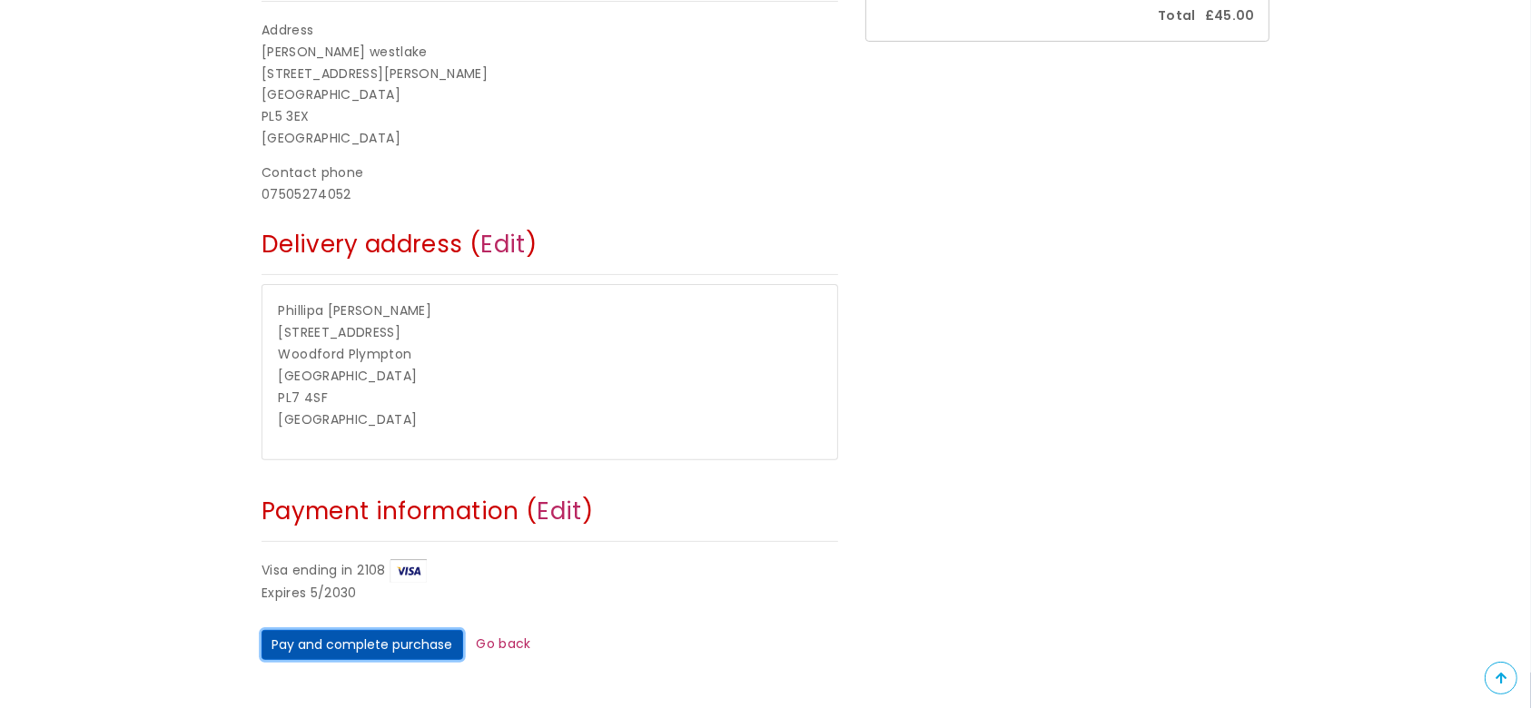
type button "Pay and complete purchase"
click at [385, 530] on button "Pay and complete purchase" at bounding box center [362, 645] width 202 height 31
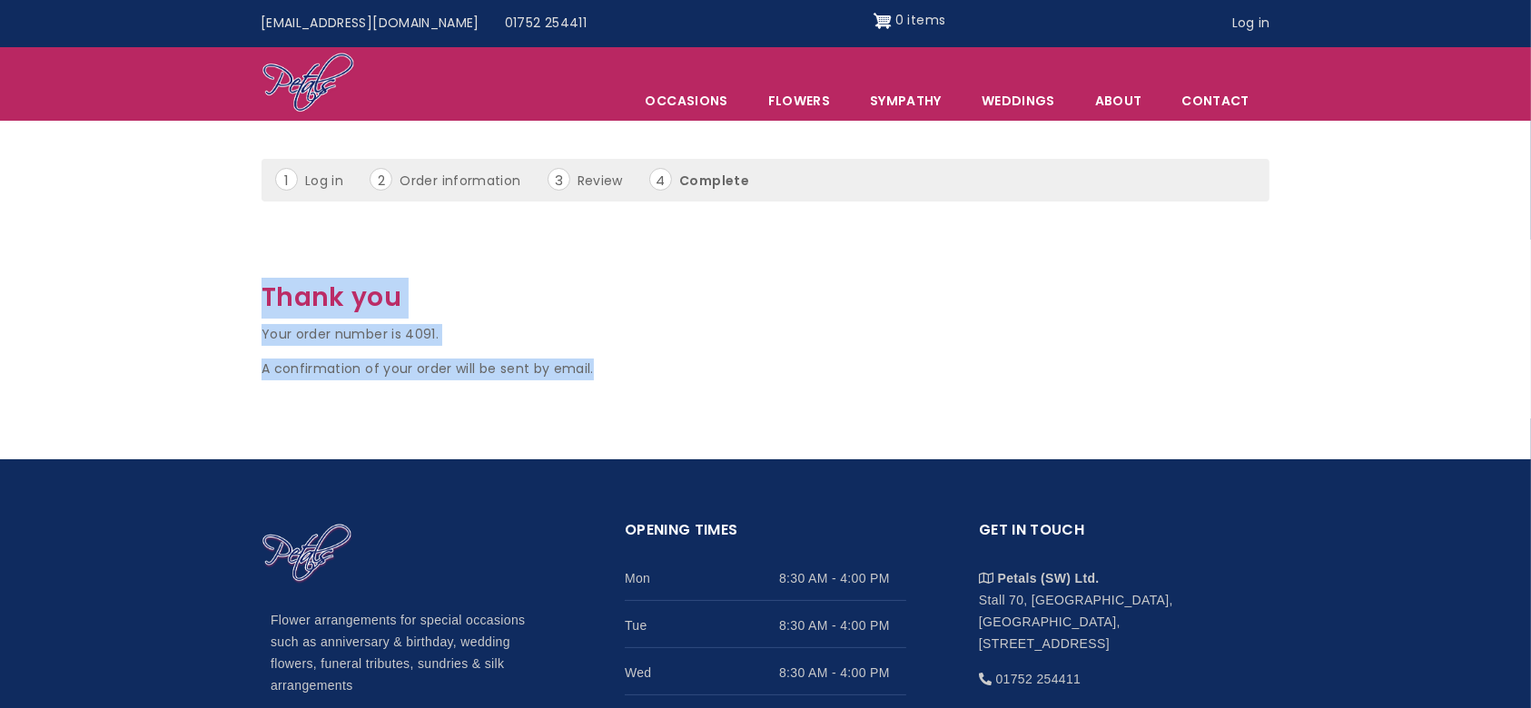
drag, startPoint x: 596, startPoint y: 371, endPoint x: 233, endPoint y: 296, distance: 370.0
click at [233, 296] on form "Thank you Your order number is 4091. A confirmation of your order will be sent …" at bounding box center [765, 330] width 1531 height 104
click at [222, 288] on form "Thank you Your order number is 4091. A confirmation of your order will be sent …" at bounding box center [765, 330] width 1531 height 104
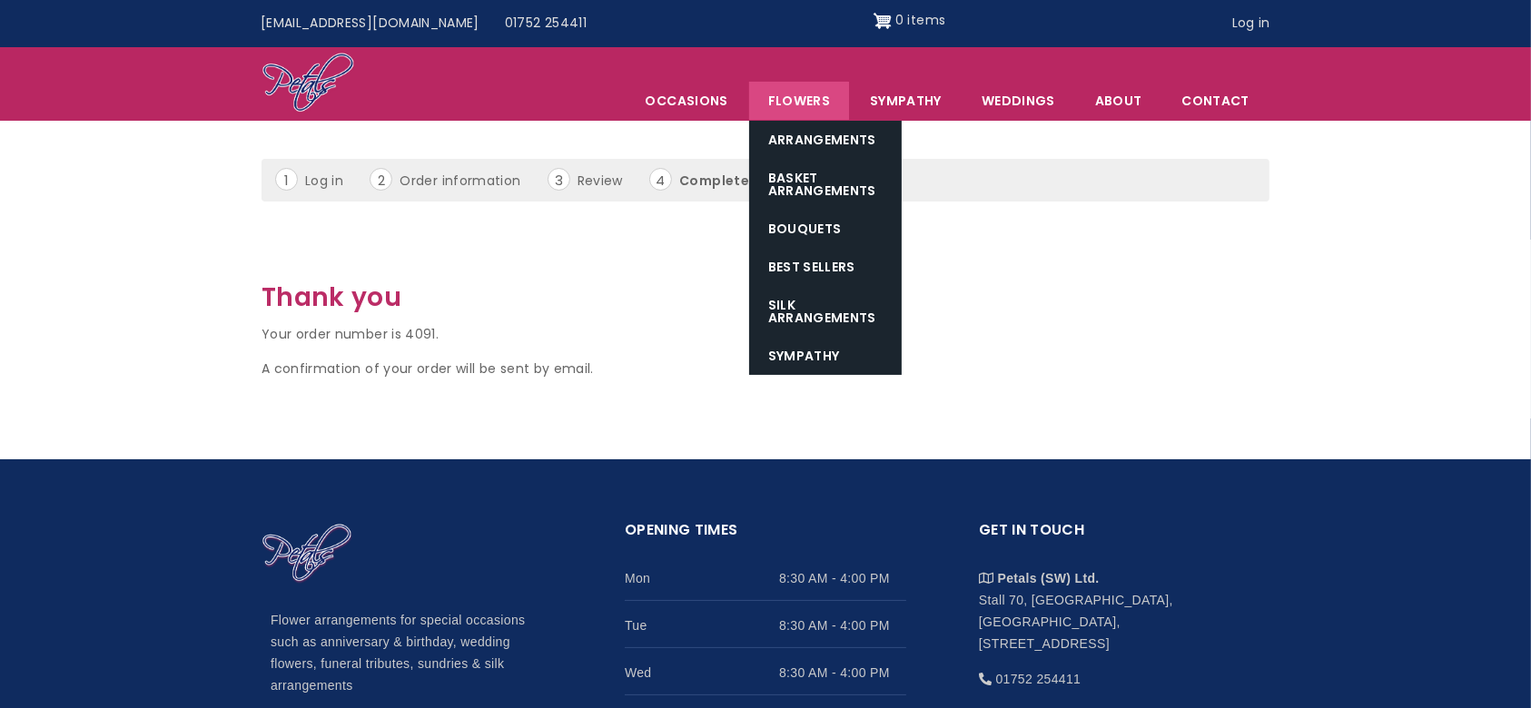
click at [814, 96] on link "Flowers" at bounding box center [799, 101] width 100 height 38
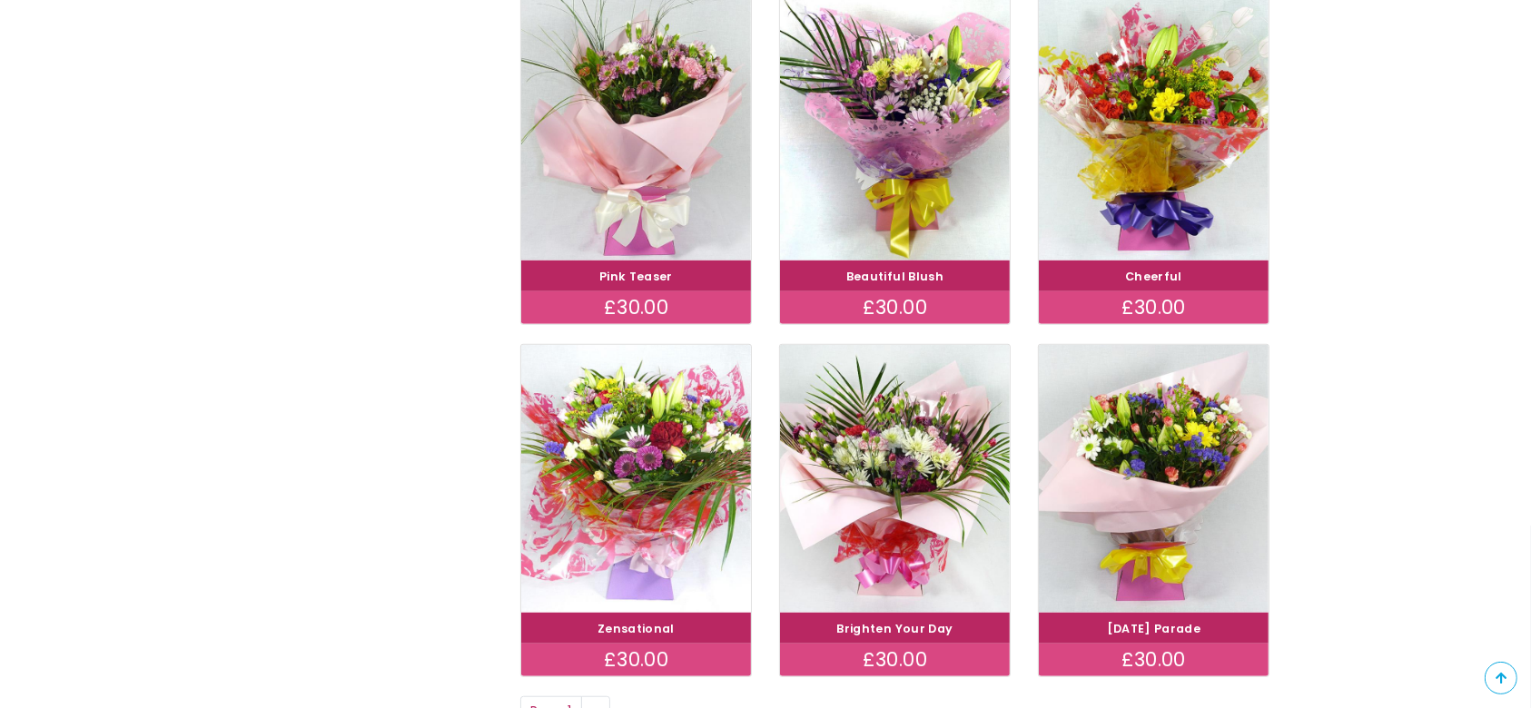
scroll to position [1210, 0]
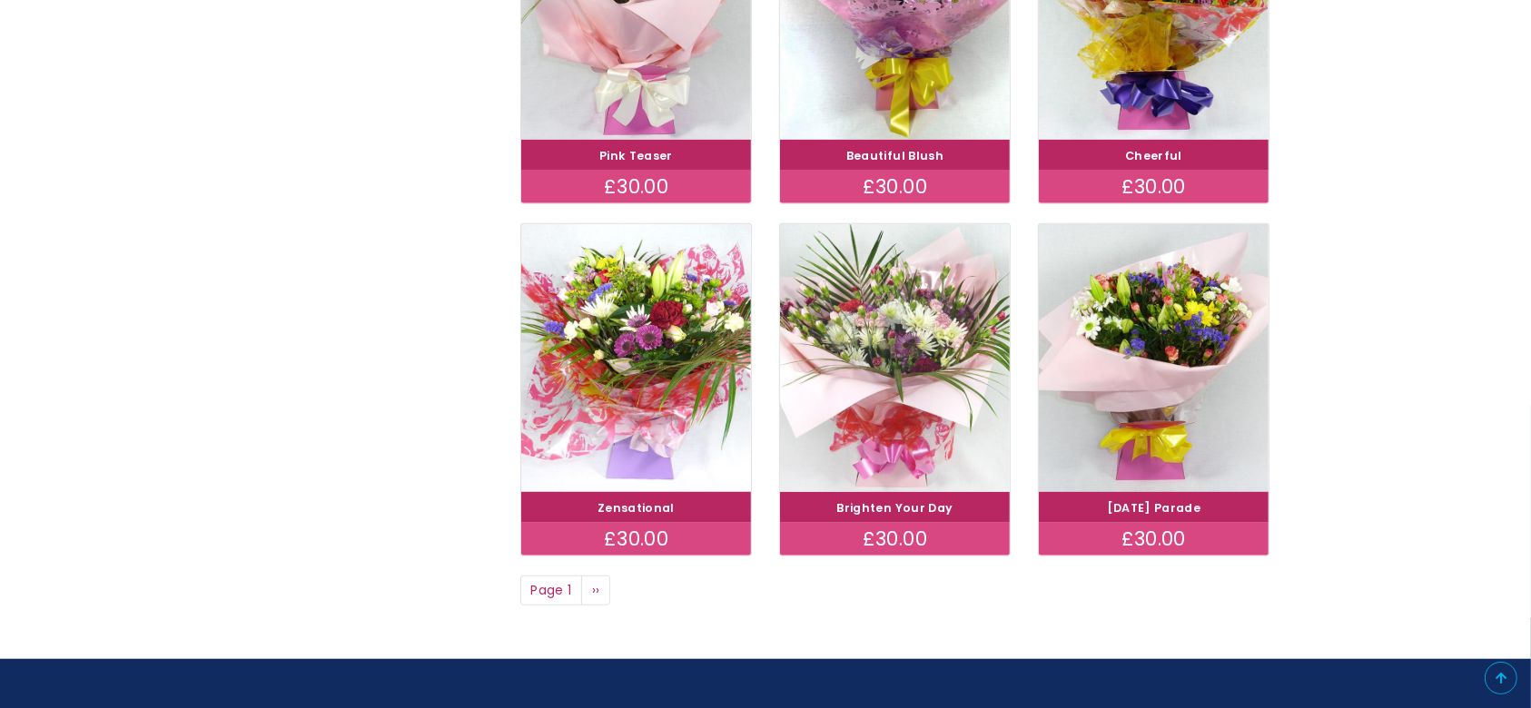
click at [898, 477] on img at bounding box center [895, 357] width 258 height 299
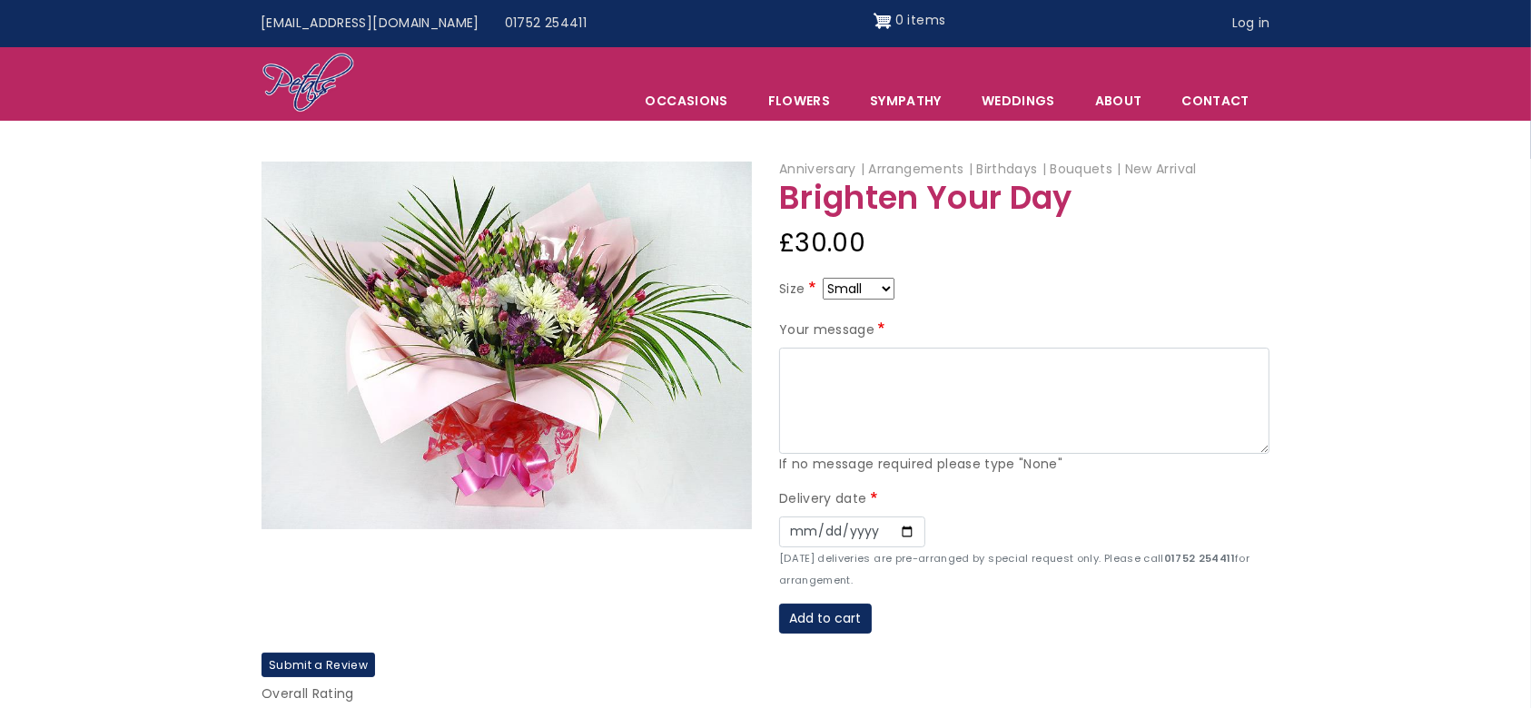
click at [1333, 619] on article "Anniversary Arrangements Birthdays Bouquets New Arrival Brighten Your Day £30.0…" at bounding box center [765, 481] width 1531 height 645
